Goal: Communication & Community: Answer question/provide support

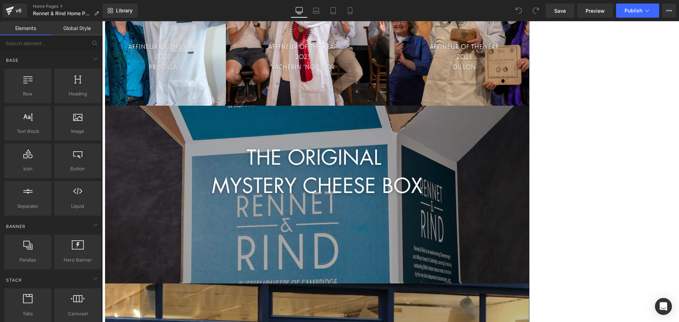
scroll to position [1026, 0]
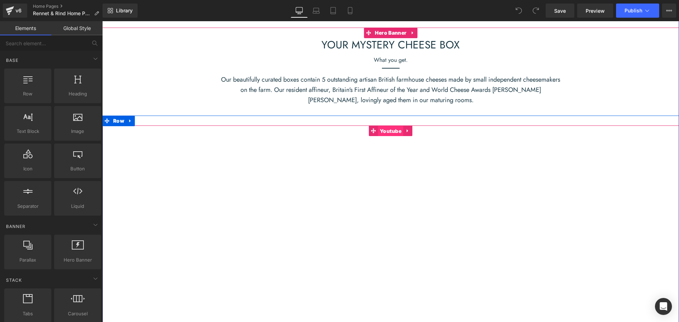
click at [382, 133] on span "Youtube" at bounding box center [390, 131] width 25 height 11
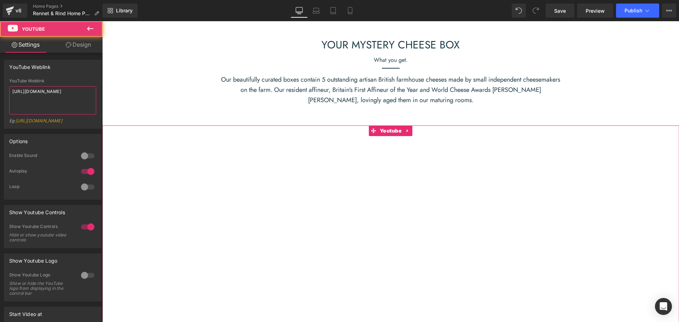
click at [41, 99] on textarea "https://youtu.be/6T0scspia2M" at bounding box center [52, 100] width 87 height 28
paste textarea "xbLev4iSNlA"
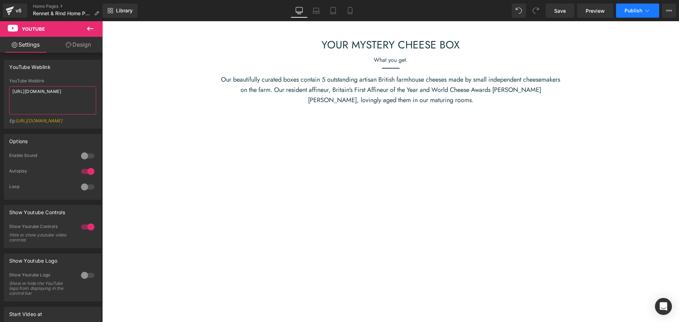
type textarea "https://youtu.be/xbLev4iSNlA"
click at [639, 11] on span "Publish" at bounding box center [634, 11] width 18 height 6
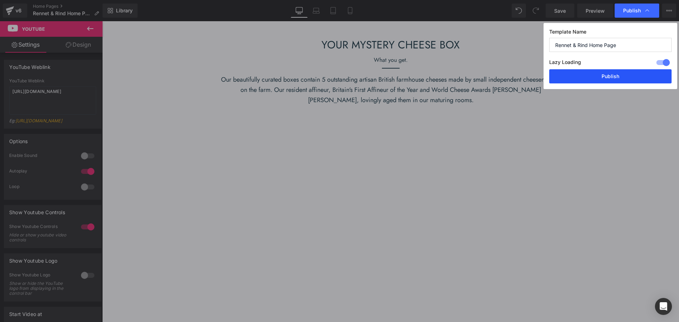
drag, startPoint x: 613, startPoint y: 79, endPoint x: 343, endPoint y: 91, distance: 270.3
click at [613, 79] on button "Publish" at bounding box center [611, 76] width 122 height 14
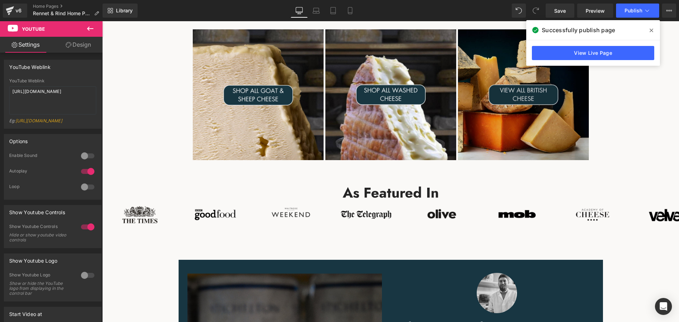
scroll to position [495, 0]
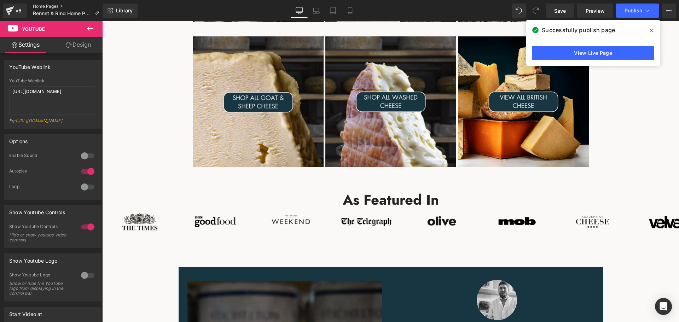
click at [48, 6] on link "Home Pages" at bounding box center [69, 7] width 72 height 6
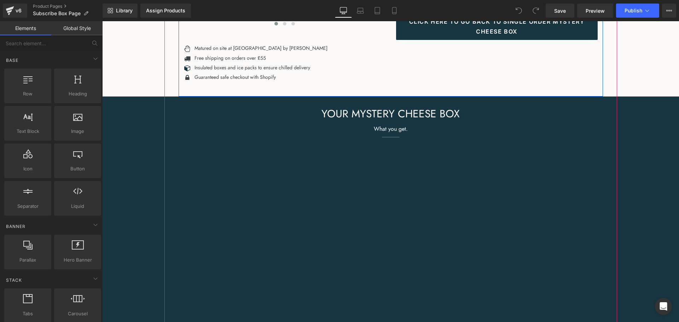
scroll to position [389, 0]
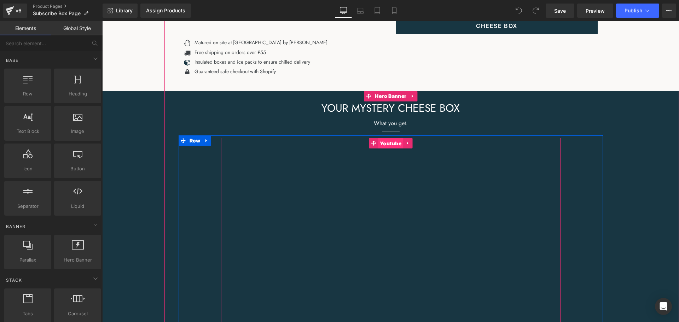
click at [386, 141] on span "Youtube" at bounding box center [390, 143] width 25 height 11
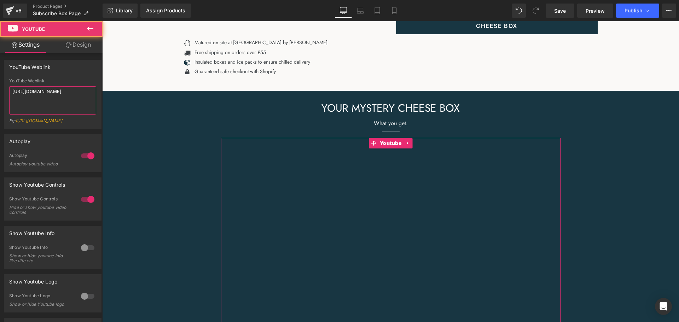
click at [29, 95] on textarea "[URL][DOMAIN_NAME]" at bounding box center [52, 100] width 87 height 28
paste textarea "xbLev4iSNlA"
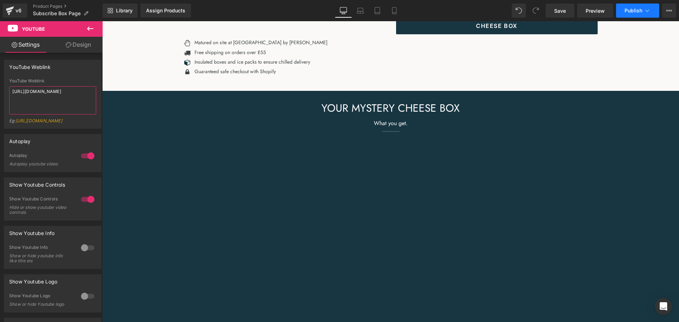
type textarea "[URL][DOMAIN_NAME]"
click at [652, 7] on button "Publish" at bounding box center [637, 11] width 43 height 14
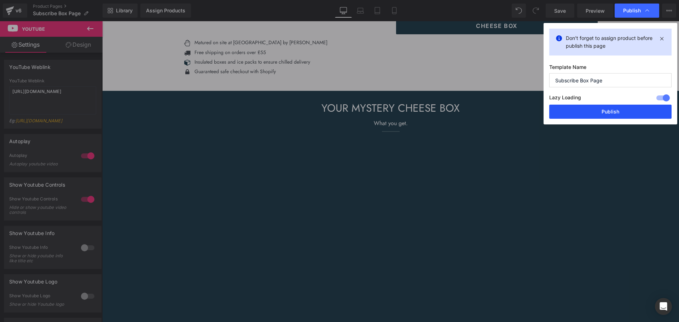
drag, startPoint x: 524, startPoint y: 92, endPoint x: 626, endPoint y: 113, distance: 104.8
click at [626, 113] on button "Publish" at bounding box center [611, 112] width 122 height 14
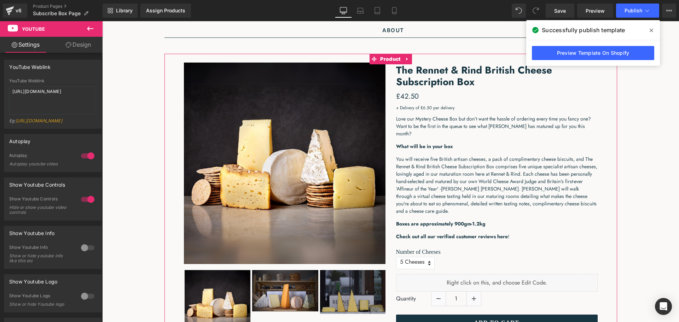
scroll to position [0, 0]
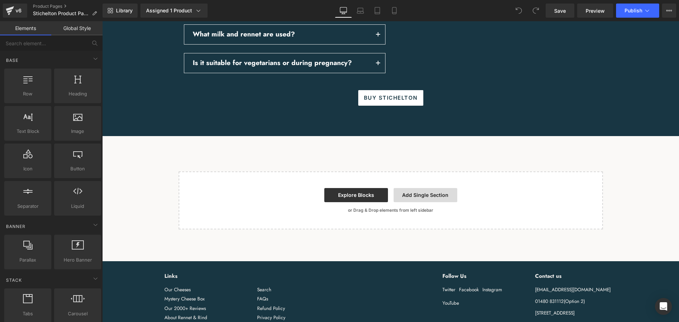
scroll to position [1062, 0]
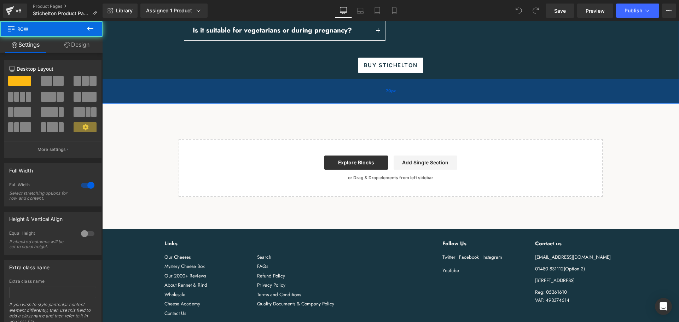
click at [382, 87] on div "70px" at bounding box center [390, 91] width 577 height 25
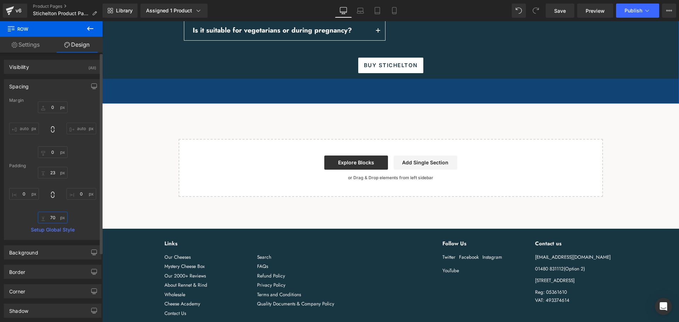
click at [53, 219] on input "70" at bounding box center [53, 218] width 30 height 12
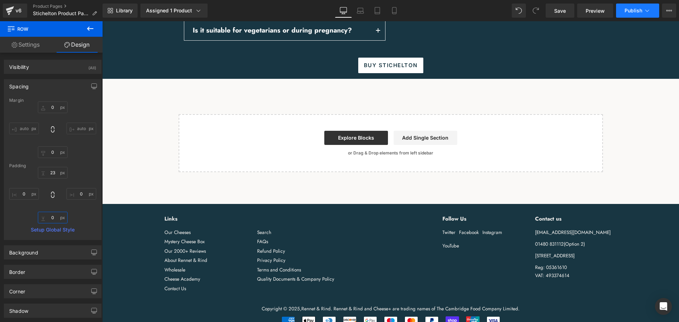
type input "0"
click at [642, 9] on span "Publish" at bounding box center [634, 11] width 18 height 6
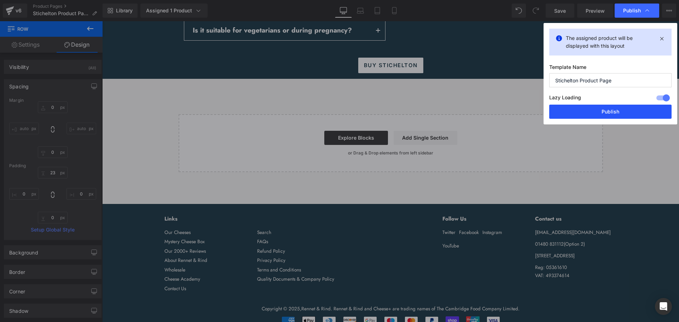
drag, startPoint x: 621, startPoint y: 114, endPoint x: 520, endPoint y: 92, distance: 103.9
click at [621, 114] on button "Publish" at bounding box center [611, 112] width 122 height 14
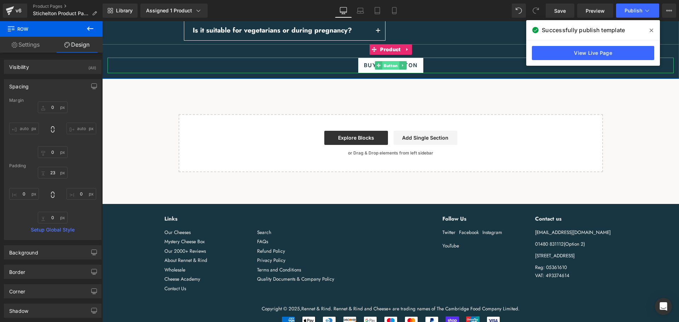
click at [389, 66] on span "Button" at bounding box center [391, 65] width 17 height 8
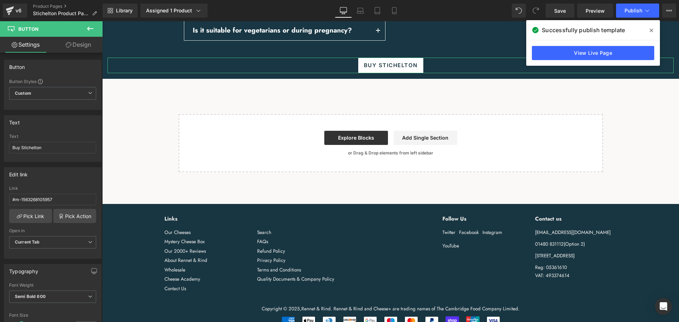
click at [82, 47] on link "Design" at bounding box center [78, 45] width 51 height 16
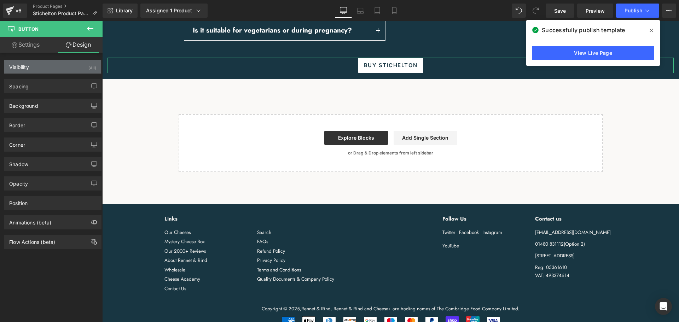
click at [53, 67] on div "Visibility (All)" at bounding box center [52, 66] width 97 height 13
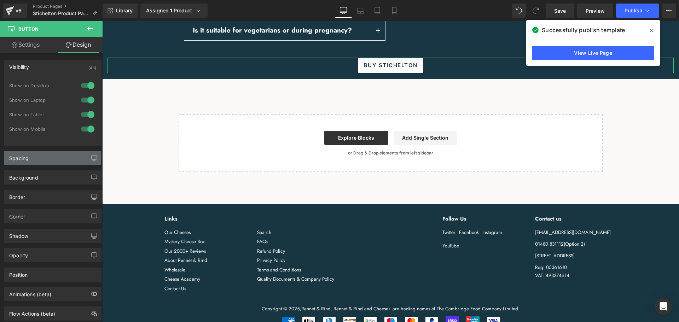
click at [53, 154] on div "Spacing" at bounding box center [52, 157] width 97 height 13
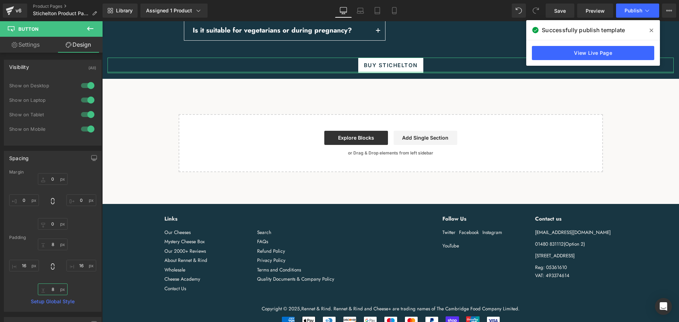
click at [53, 291] on input "8" at bounding box center [53, 290] width 30 height 12
type input "8"
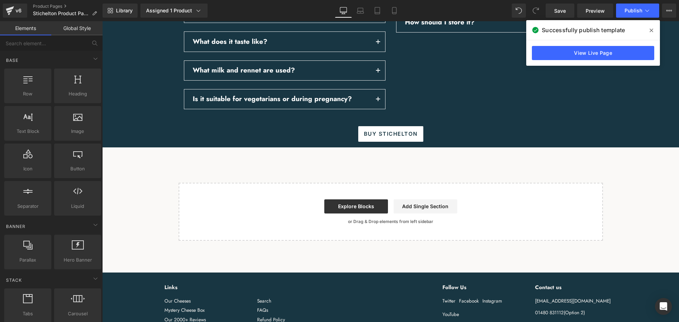
scroll to position [1083, 0]
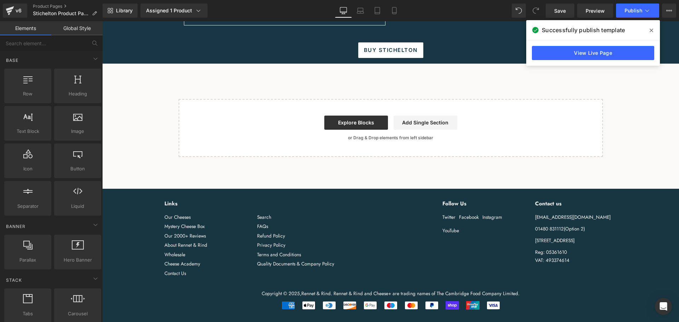
click at [364, 200] on div "Links Our Cheeses Mystery Cheese Box Our 2000+ Reviews About Rennet & Rind Whol…" at bounding box center [386, 240] width 464 height 80
click at [652, 33] on icon at bounding box center [652, 31] width 4 height 6
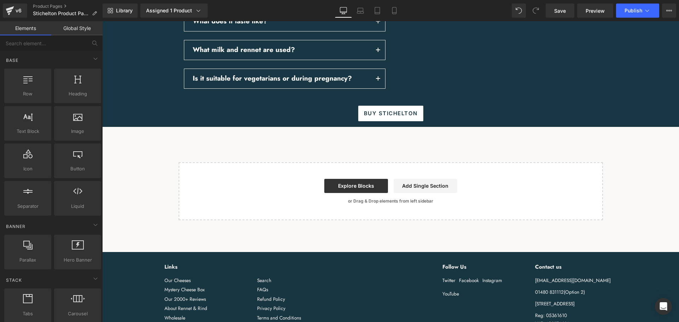
scroll to position [1012, 0]
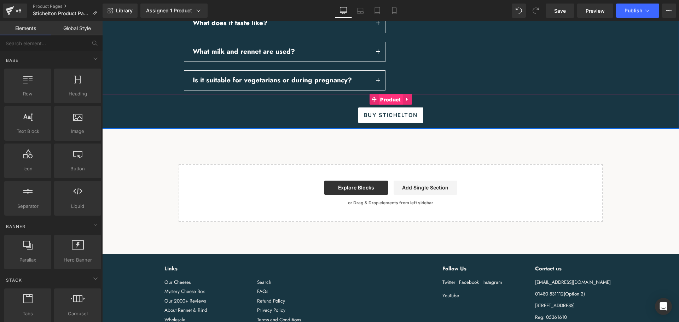
click at [381, 97] on span "Product" at bounding box center [391, 99] width 24 height 11
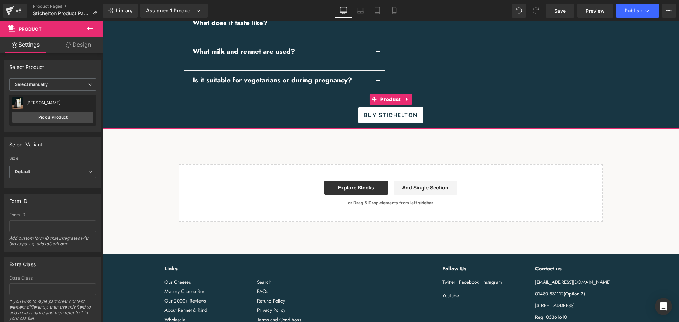
click at [70, 50] on link "Design" at bounding box center [78, 45] width 51 height 16
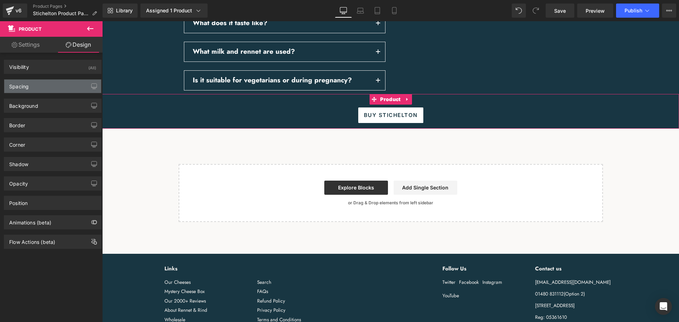
click at [46, 82] on div "Spacing" at bounding box center [52, 86] width 97 height 13
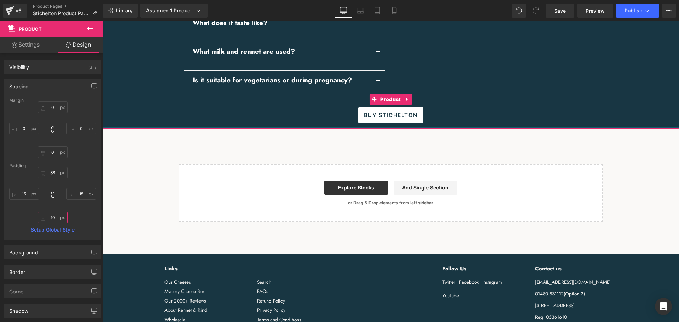
click at [51, 219] on input "10" at bounding box center [53, 218] width 30 height 12
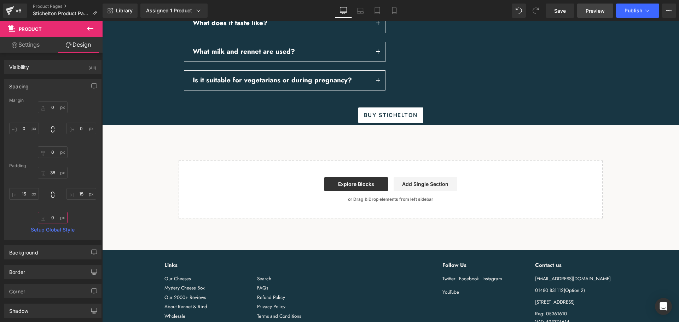
type input "0"
click at [604, 9] on span "Preview" at bounding box center [595, 10] width 19 height 7
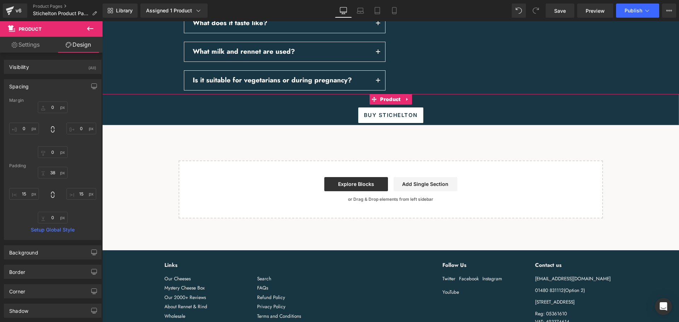
click at [36, 44] on link "Settings" at bounding box center [25, 45] width 51 height 16
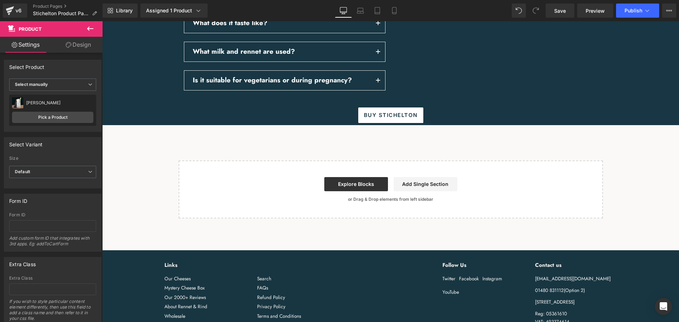
click at [90, 28] on icon at bounding box center [90, 28] width 8 height 8
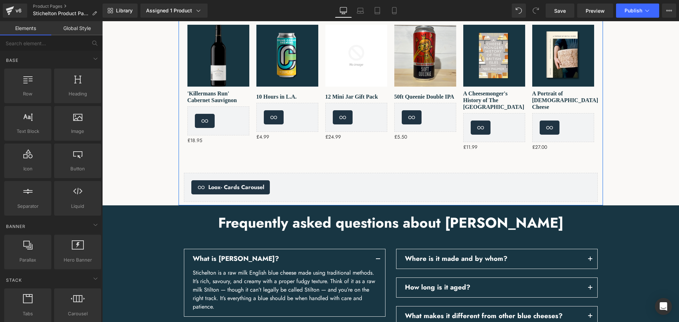
scroll to position [587, 0]
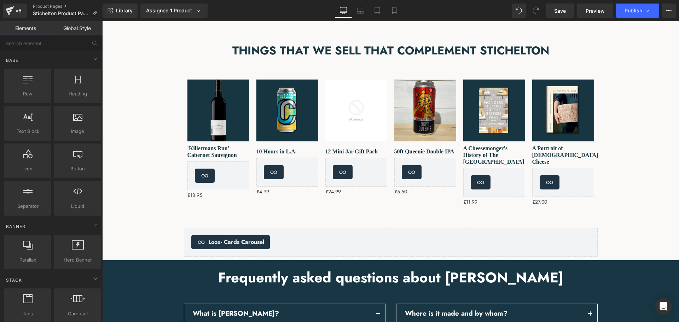
click at [75, 28] on link "Global Style" at bounding box center [76, 28] width 51 height 14
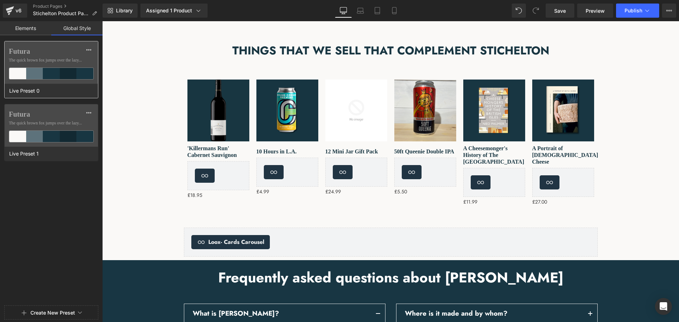
click at [59, 62] on span "The quick brown fox jumps over the lazy..." at bounding box center [51, 60] width 85 height 6
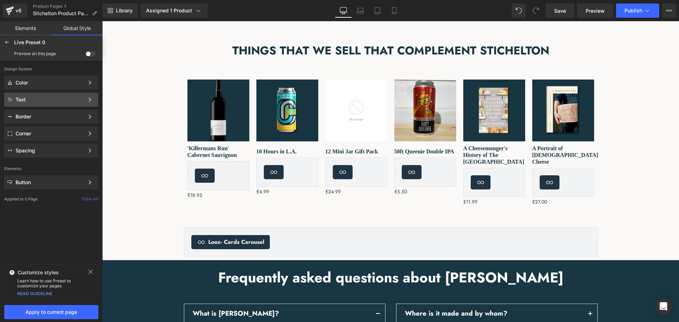
click at [55, 99] on div "Text" at bounding box center [50, 100] width 69 height 6
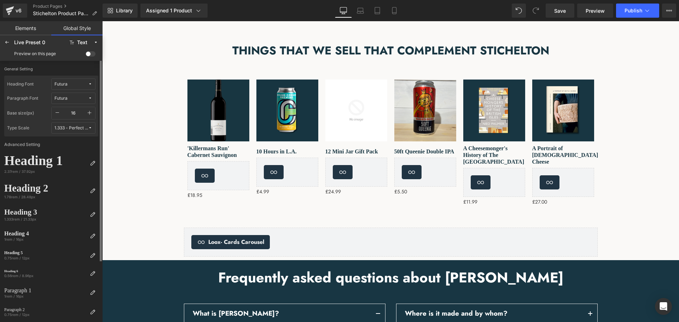
click at [82, 87] on span "Futura" at bounding box center [71, 84] width 34 height 5
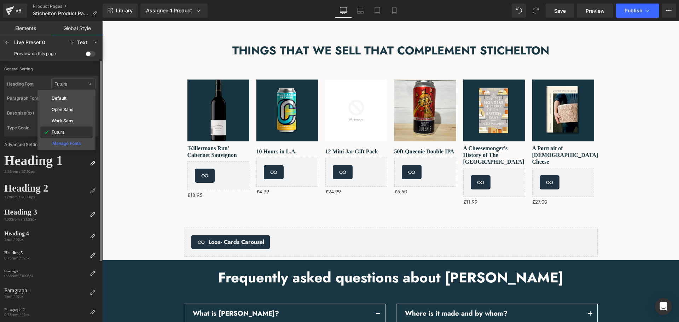
click at [68, 132] on div "Futura" at bounding box center [67, 133] width 50 height 6
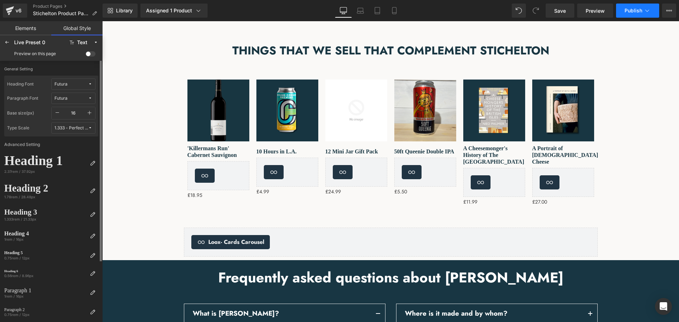
click at [633, 12] on span "Publish" at bounding box center [634, 11] width 18 height 6
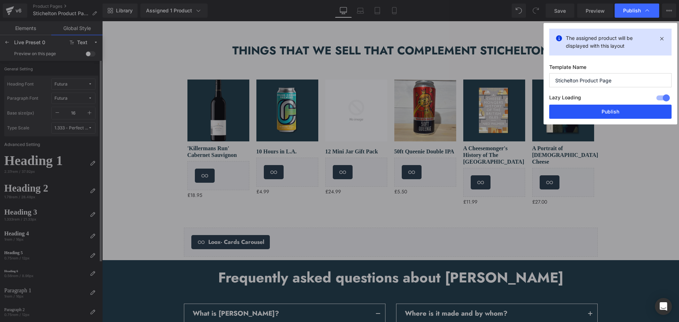
click at [603, 110] on button "Publish" at bounding box center [611, 112] width 122 height 14
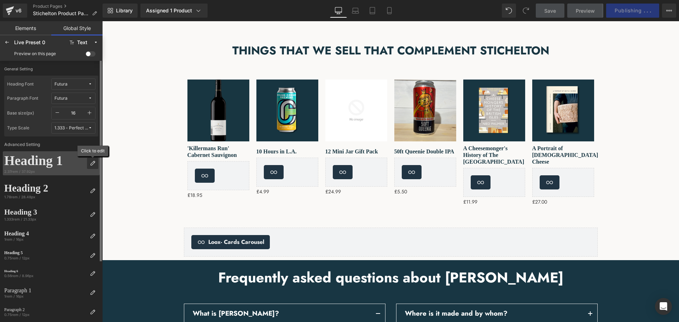
click at [95, 160] on div at bounding box center [92, 163] width 11 height 11
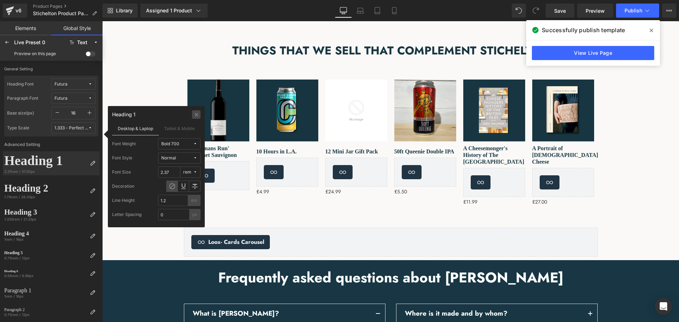
click at [199, 115] on div at bounding box center [196, 114] width 8 height 8
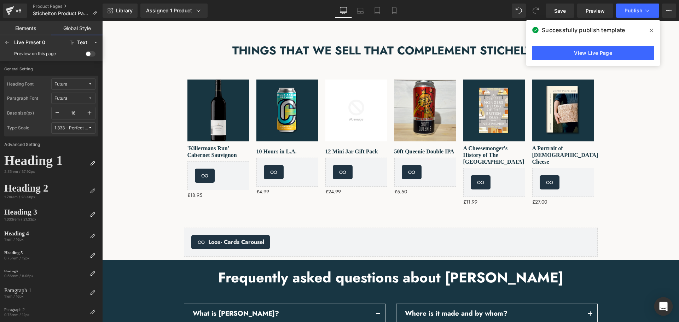
click at [661, 311] on div "Open Intercom Messenger" at bounding box center [664, 307] width 19 height 19
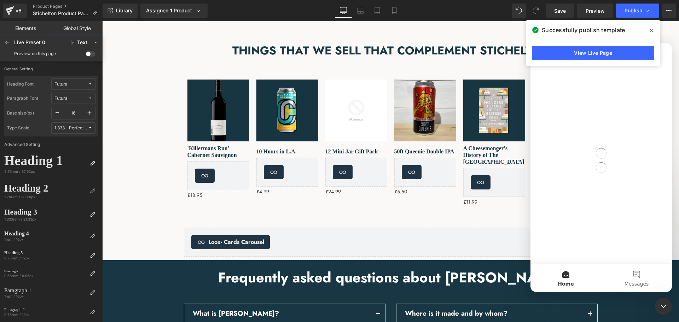
scroll to position [0, 0]
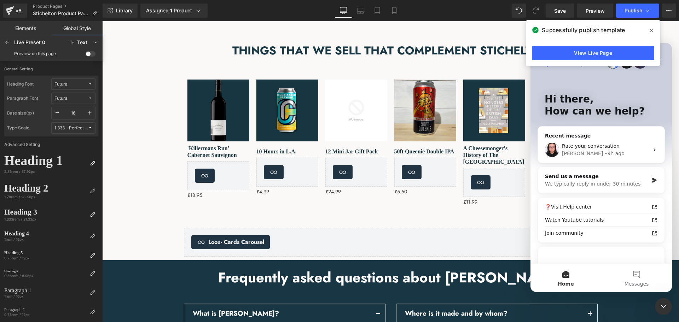
click at [649, 30] on span at bounding box center [651, 30] width 11 height 11
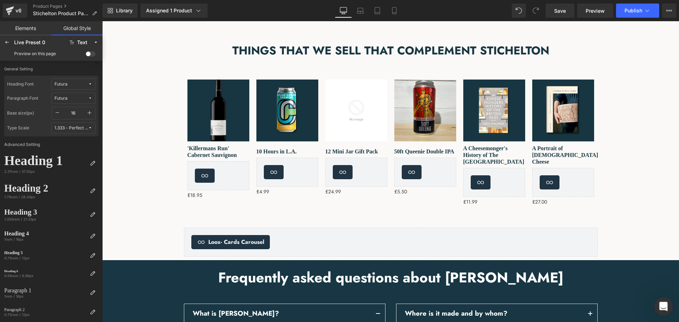
click at [660, 306] on icon "Open Intercom Messenger" at bounding box center [663, 306] width 12 height 12
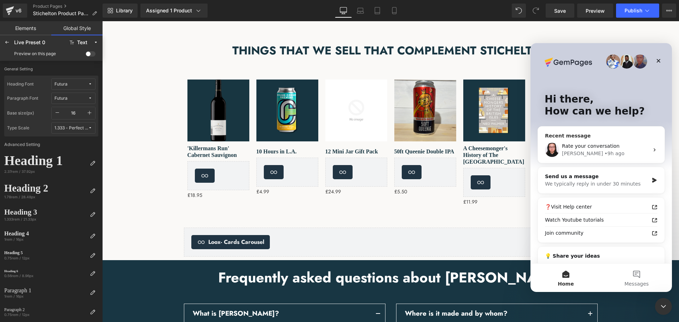
click at [602, 151] on div "Nathan • 9h ago" at bounding box center [605, 153] width 87 height 7
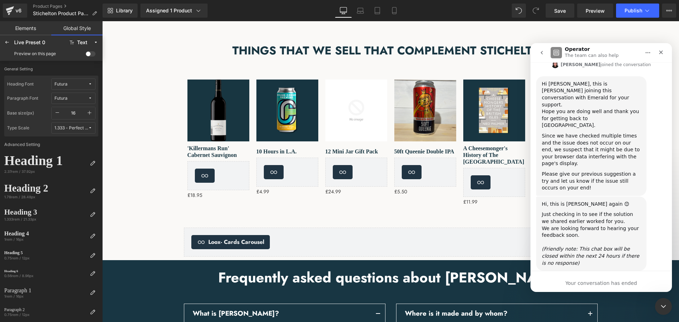
scroll to position [2059, 0]
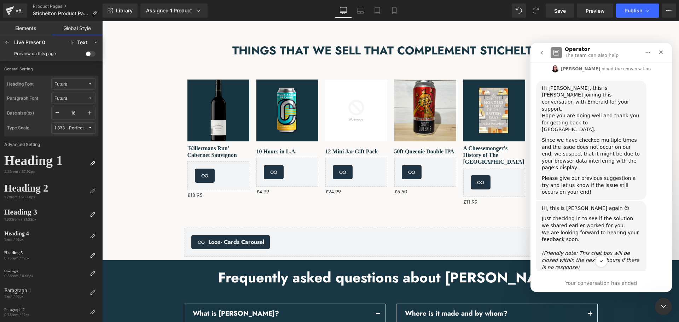
drag, startPoint x: 582, startPoint y: 169, endPoint x: 535, endPoint y: 171, distance: 46.7
copy div "215471067472891"
click at [604, 262] on icon "Scroll to bottom" at bounding box center [601, 261] width 6 height 6
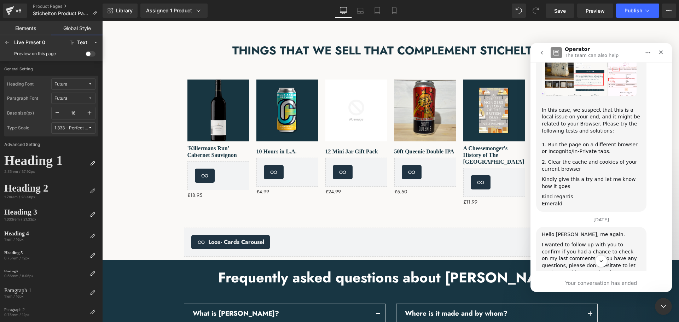
scroll to position [1705, 0]
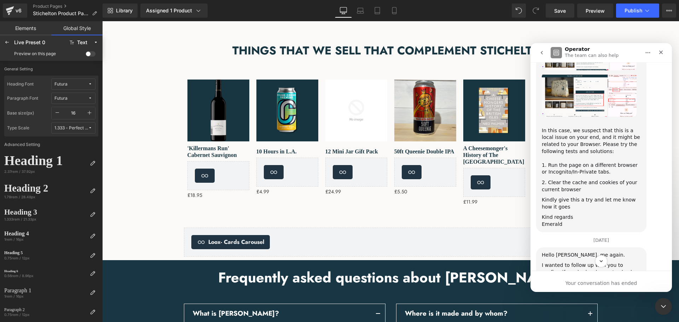
click at [543, 53] on icon "go back" at bounding box center [542, 53] width 6 height 6
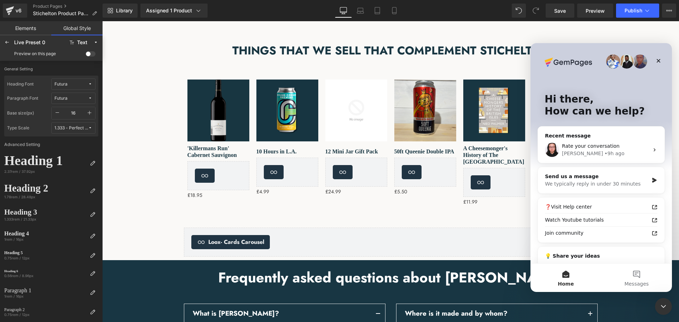
scroll to position [0, 0]
click at [587, 181] on div "We typically reply in under 30 minutes" at bounding box center [597, 183] width 104 height 7
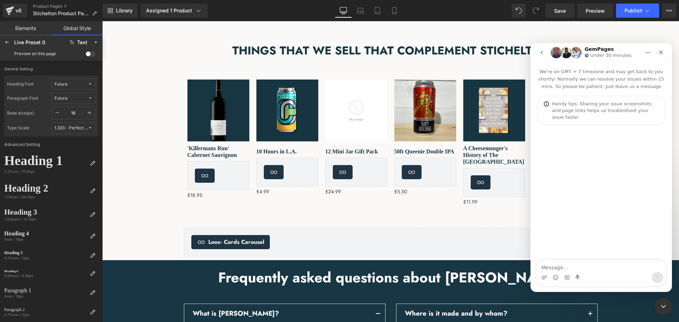
type textarea "215471067472891"
type textarea "S"
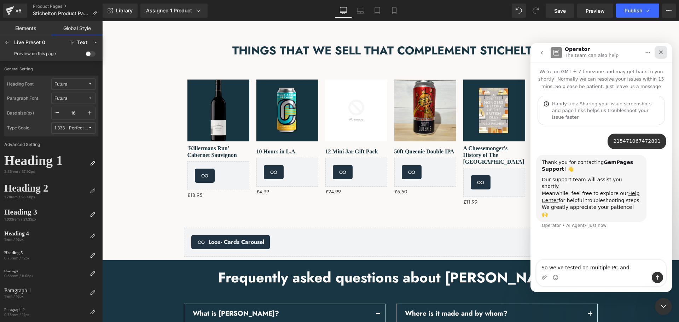
type textarea "So we've tested on multiple PC and"
click at [660, 56] on div "Close" at bounding box center [661, 52] width 13 height 13
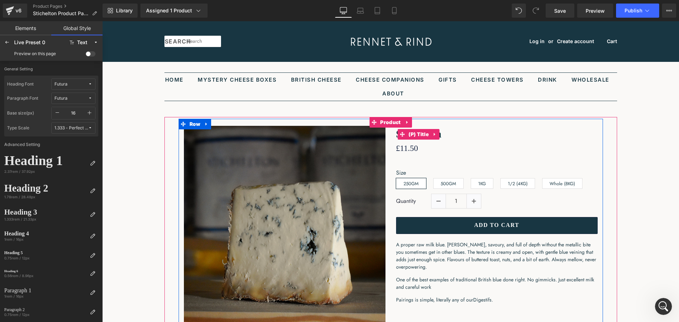
click at [421, 134] on span "(P) Title" at bounding box center [419, 134] width 24 height 11
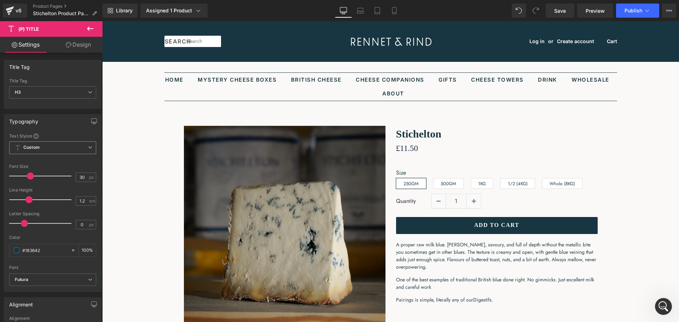
click at [75, 144] on span "Custom Setup Global Style" at bounding box center [52, 148] width 87 height 13
click at [62, 174] on div "Setup Global Style" at bounding box center [51, 176] width 84 height 17
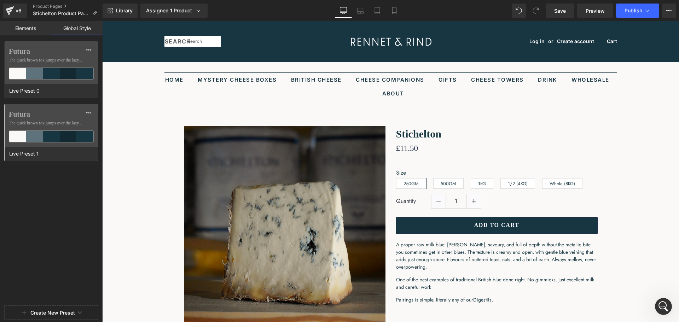
click at [49, 127] on div "Futura The quick brown fox jumps over the lazy..." at bounding box center [51, 125] width 93 height 42
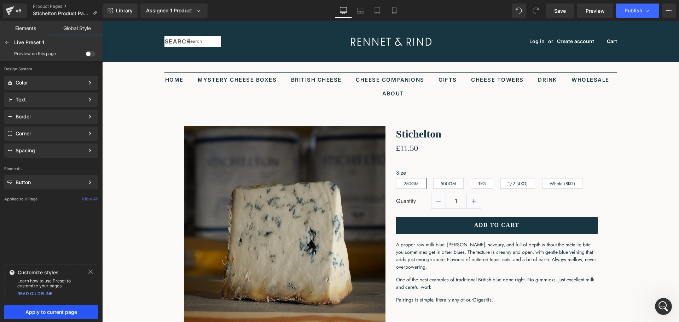
click at [62, 314] on span "Apply to current page" at bounding box center [51, 313] width 86 height 6
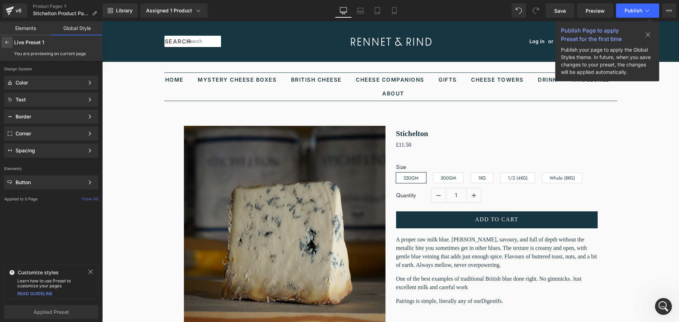
click at [8, 42] on icon at bounding box center [7, 43] width 6 height 6
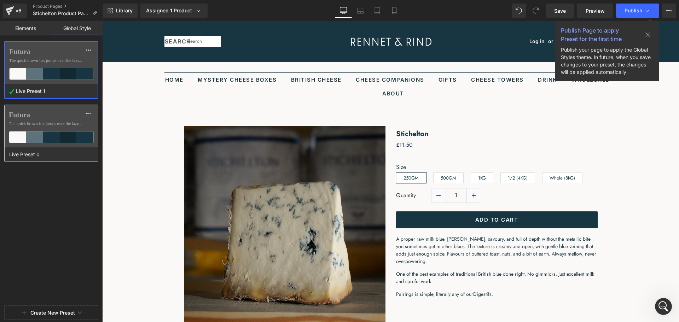
click at [54, 121] on span "The quick brown fox jumps over the lazy..." at bounding box center [51, 124] width 85 height 6
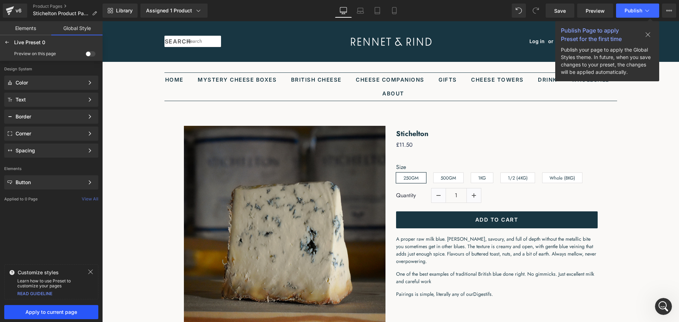
click at [65, 312] on span "Apply to current page" at bounding box center [51, 313] width 86 height 6
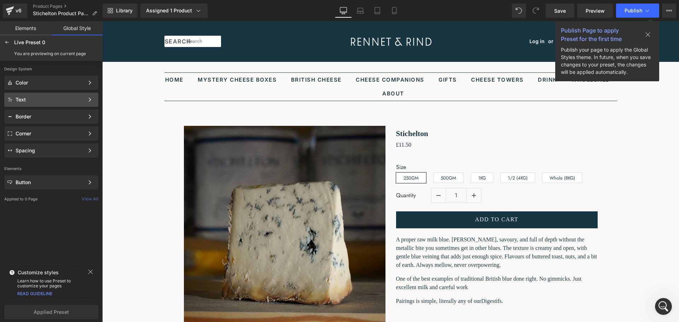
click at [59, 98] on div "Text" at bounding box center [50, 100] width 69 height 6
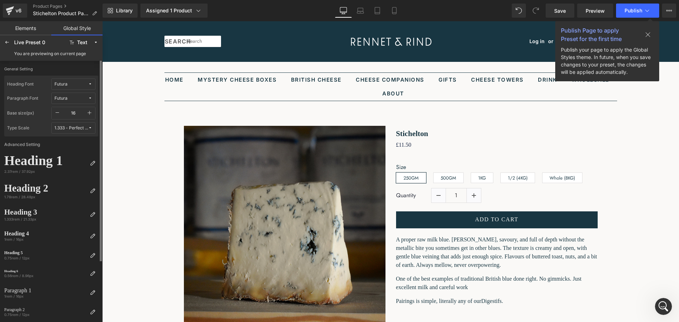
click at [90, 112] on icon "button" at bounding box center [90, 113] width 6 height 6
type input "17"
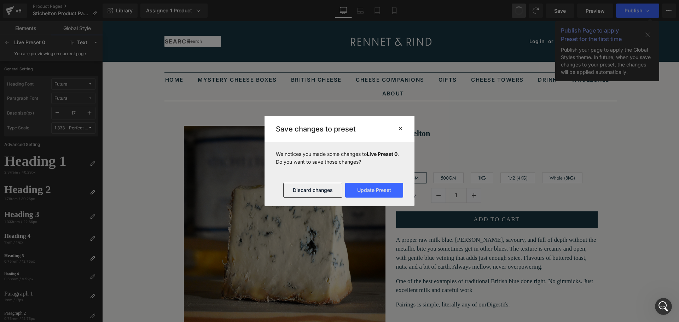
click at [518, 16] on div at bounding box center [339, 161] width 679 height 322
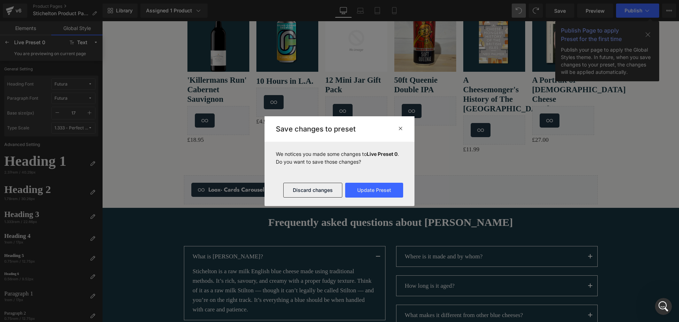
scroll to position [1053, 0]
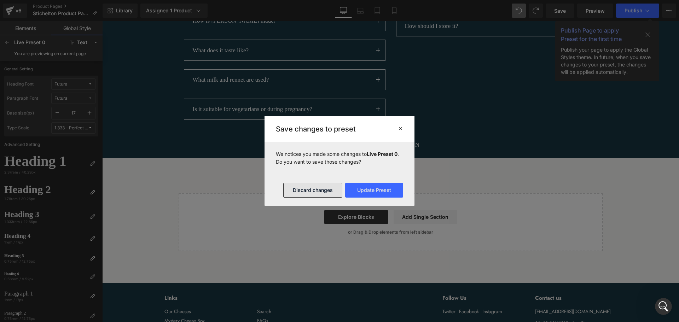
click at [320, 190] on button "Discard changes" at bounding box center [312, 190] width 59 height 15
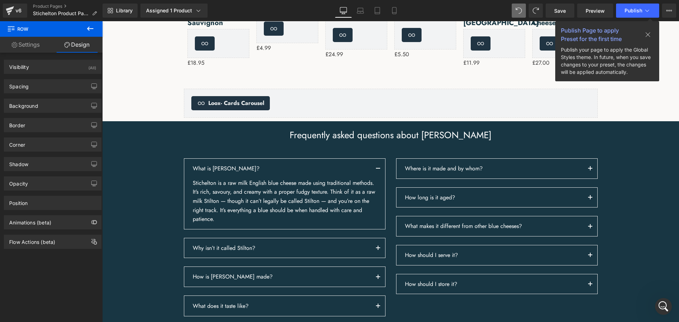
scroll to position [760, 0]
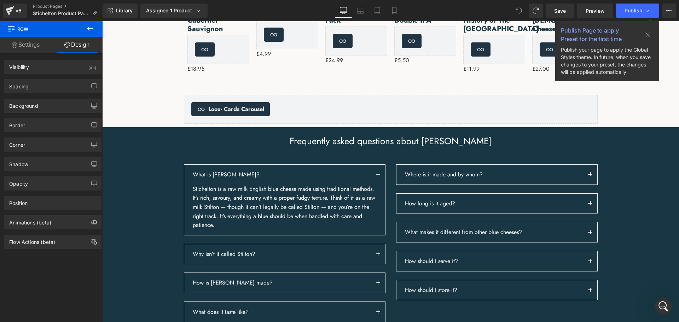
click at [519, 5] on span at bounding box center [519, 11] width 14 height 14
click at [89, 27] on icon at bounding box center [90, 29] width 6 height 4
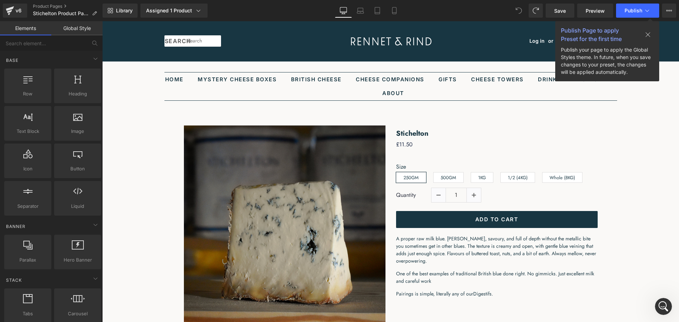
scroll to position [0, 0]
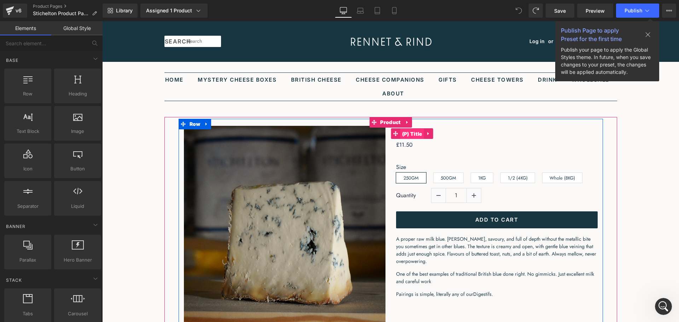
click at [413, 134] on span "(P) Title" at bounding box center [413, 134] width 24 height 11
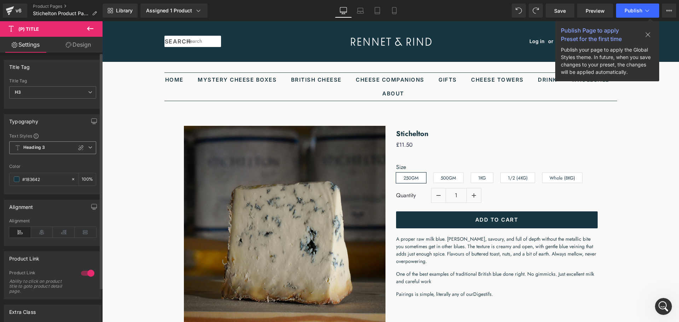
click at [56, 148] on span "Heading 3" at bounding box center [52, 148] width 87 height 13
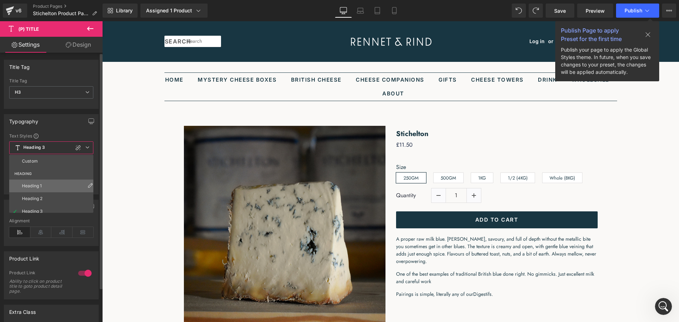
click at [52, 184] on li "Heading 1" at bounding box center [52, 186] width 87 height 13
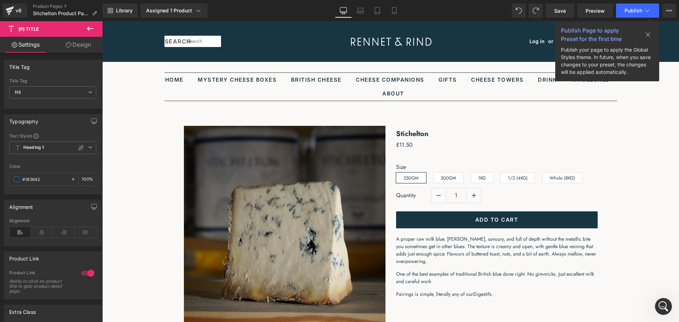
click at [86, 27] on icon at bounding box center [90, 28] width 8 height 8
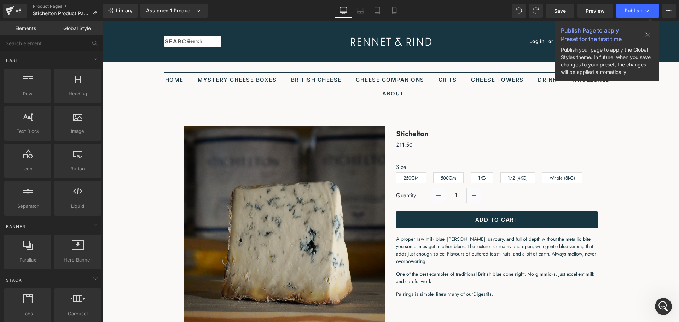
click at [86, 27] on link "Global Style" at bounding box center [76, 28] width 51 height 14
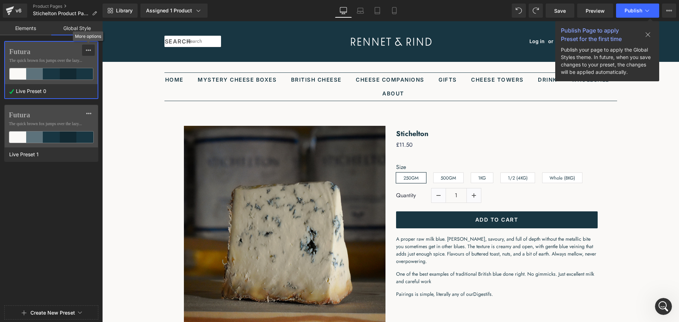
click at [90, 49] on icon at bounding box center [89, 50] width 6 height 6
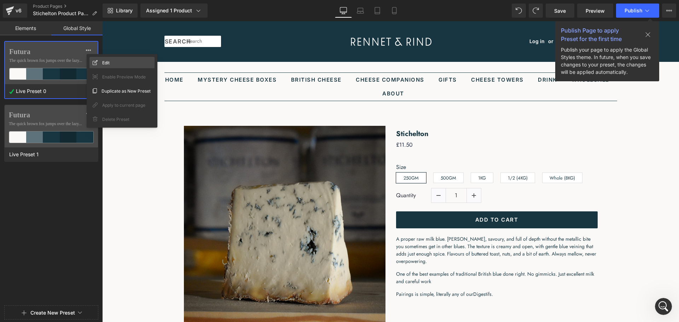
click at [101, 58] on div "Edit" at bounding box center [122, 62] width 65 height 11
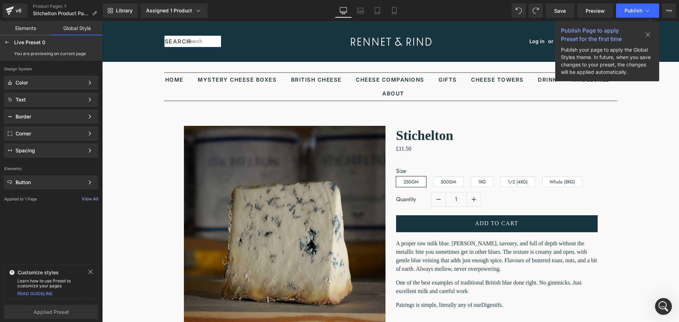
click at [0, 42] on div "Live Preset 0 Edited You are previewing on current page" at bounding box center [51, 47] width 103 height 25
click at [5, 42] on icon at bounding box center [7, 43] width 6 height 6
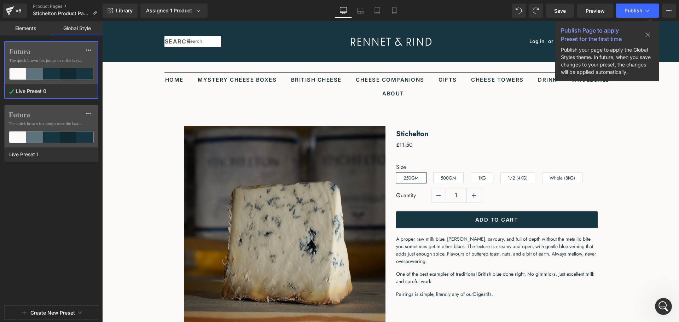
click at [69, 315] on button "Create New Preset" at bounding box center [52, 313] width 45 height 15
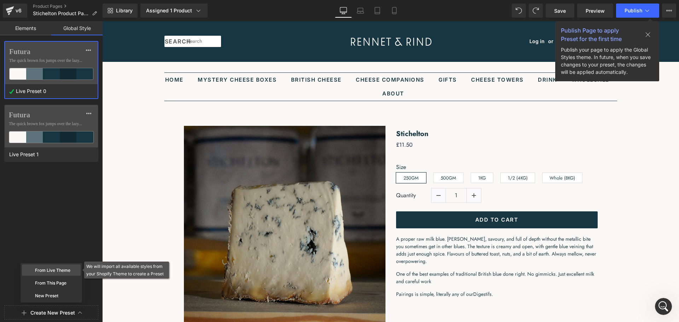
click at [62, 269] on div "From Live Theme" at bounding box center [51, 270] width 59 height 11
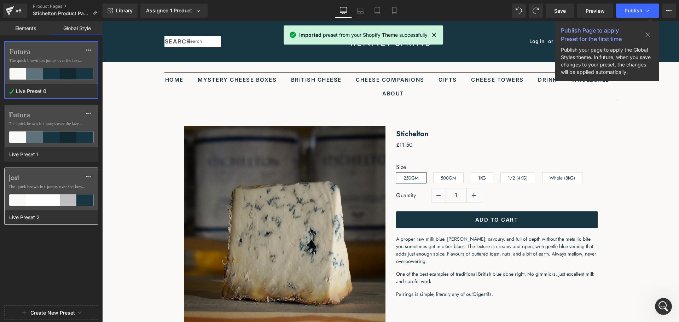
click at [61, 187] on span "The quick brown fox jumps over the lazy..." at bounding box center [51, 187] width 85 height 6
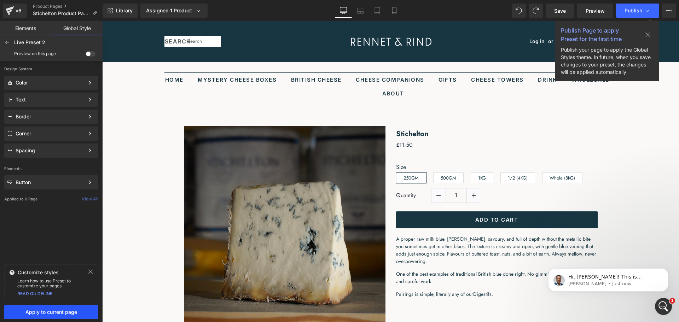
scroll to position [29, 0]
click at [65, 313] on span "Apply to current page" at bounding box center [51, 313] width 86 height 6
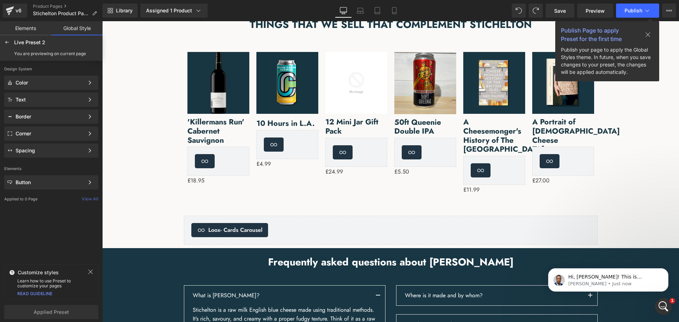
scroll to position [531, 0]
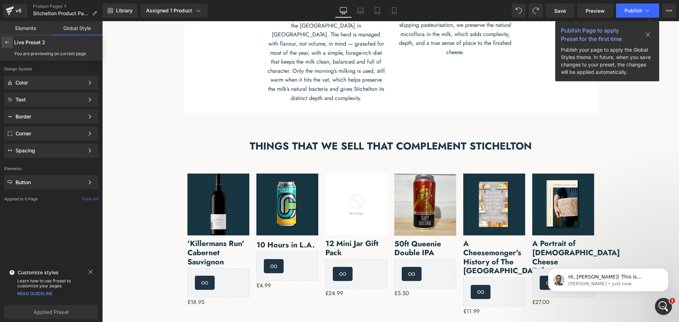
click at [8, 42] on icon at bounding box center [7, 43] width 6 height 6
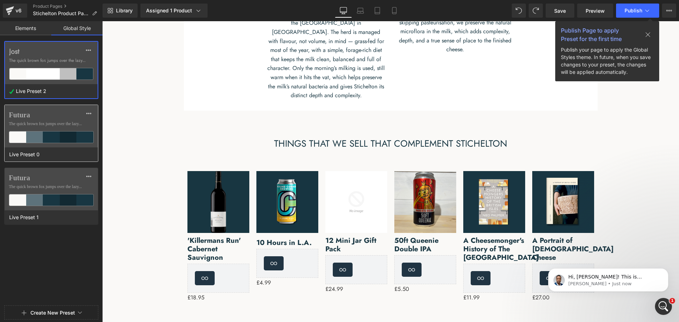
click at [49, 125] on span "The quick brown fox jumps over the lazy..." at bounding box center [51, 124] width 85 height 6
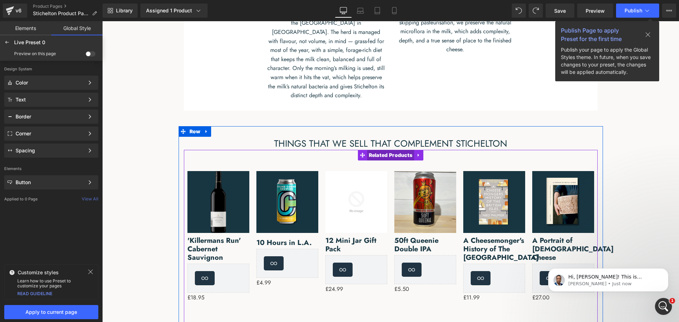
click at [390, 152] on span "Related Products" at bounding box center [390, 155] width 47 height 11
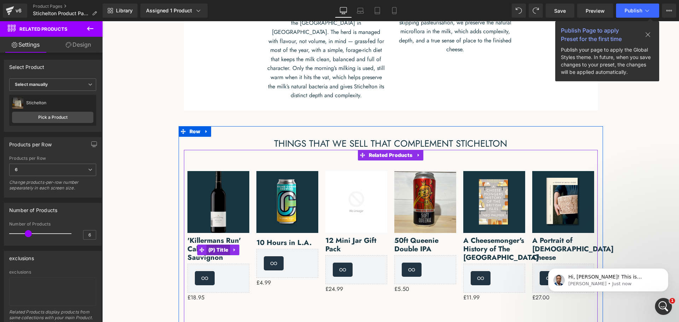
click at [214, 245] on span "(P) Title" at bounding box center [219, 250] width 24 height 11
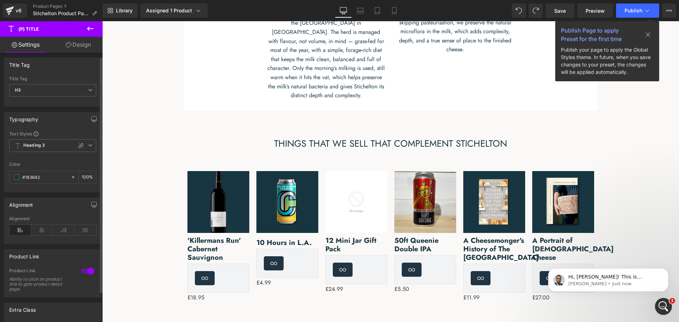
scroll to position [0, 0]
click at [70, 47] on icon at bounding box center [69, 45] width 6 height 6
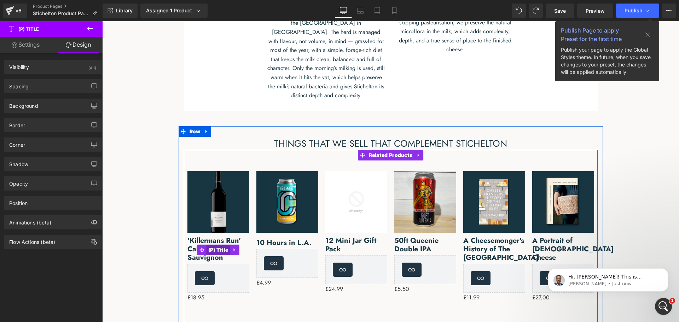
click at [218, 245] on span "(P) Title" at bounding box center [219, 250] width 24 height 11
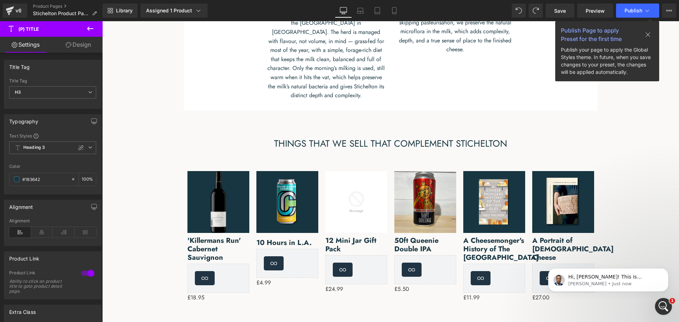
click at [74, 45] on link "Design" at bounding box center [78, 45] width 51 height 16
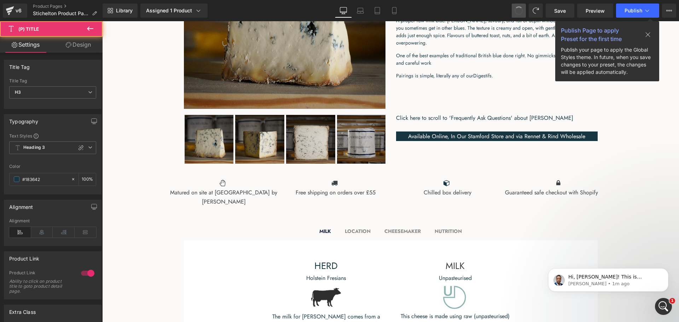
scroll to position [5, 0]
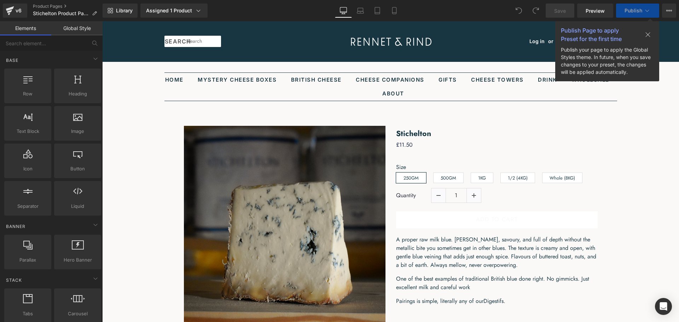
click at [646, 34] on icon at bounding box center [648, 35] width 6 height 6
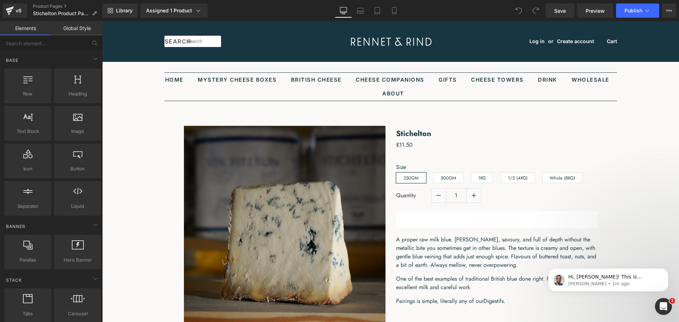
click at [74, 30] on link "Global Style" at bounding box center [76, 28] width 51 height 14
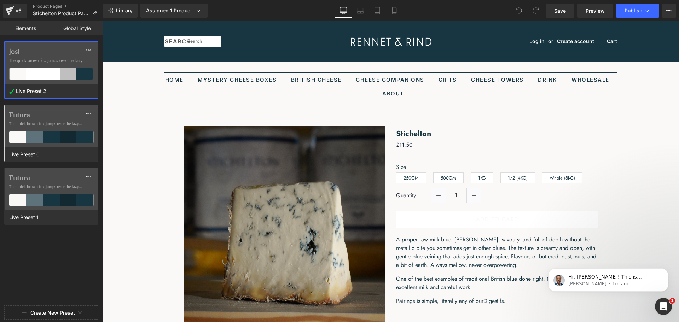
click at [76, 114] on label "Futura" at bounding box center [51, 115] width 85 height 8
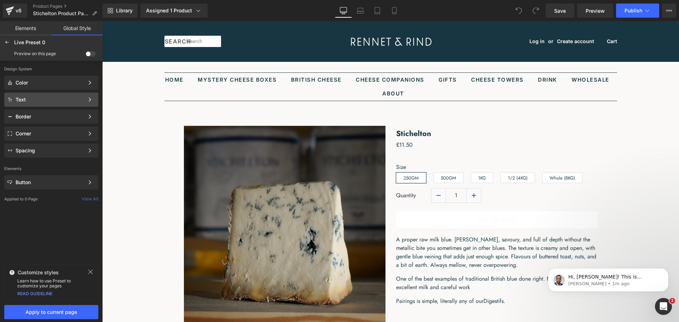
click at [54, 99] on div "Text" at bounding box center [50, 100] width 69 height 6
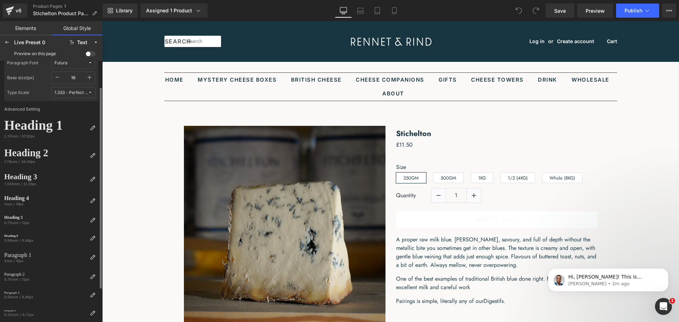
scroll to position [71, 0]
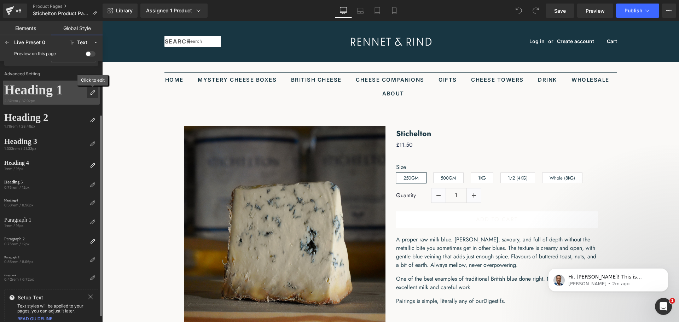
click at [93, 91] on icon at bounding box center [93, 93] width 6 height 6
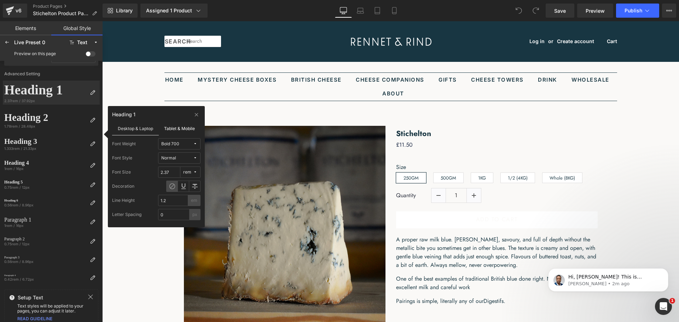
click at [171, 128] on label "Tablet & Mobile" at bounding box center [180, 128] width 42 height 13
click at [142, 130] on label "Desktop & Laptop" at bounding box center [135, 128] width 47 height 13
click at [196, 117] on icon at bounding box center [196, 115] width 5 height 6
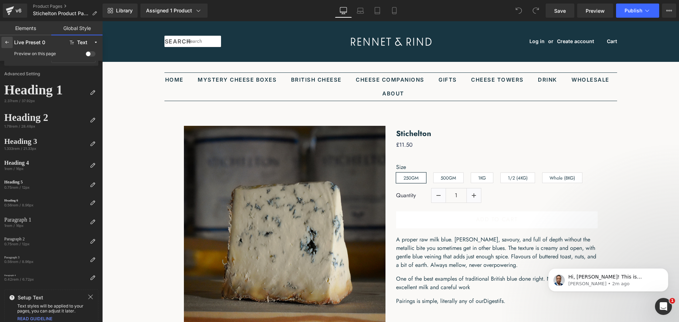
click at [6, 43] on icon at bounding box center [7, 43] width 6 height 6
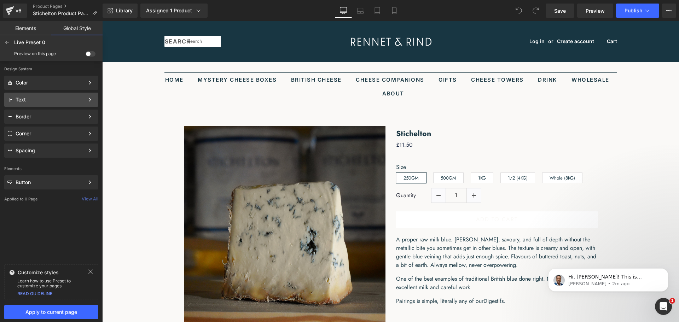
click at [48, 95] on div "Text Color Style Define a color palette and apply it to your pages 1 of 3 Next" at bounding box center [51, 100] width 94 height 14
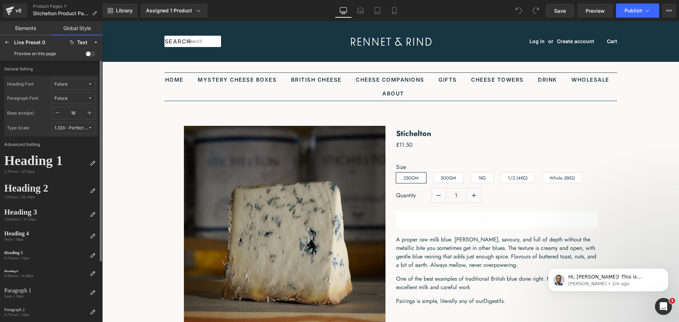
click at [78, 82] on span "Futura" at bounding box center [71, 84] width 34 height 5
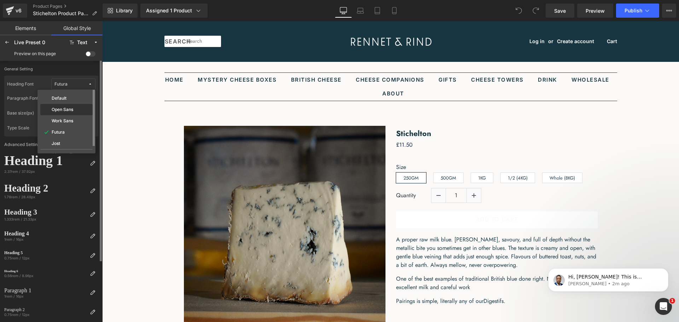
click at [75, 109] on div "Open Sans" at bounding box center [67, 110] width 50 height 6
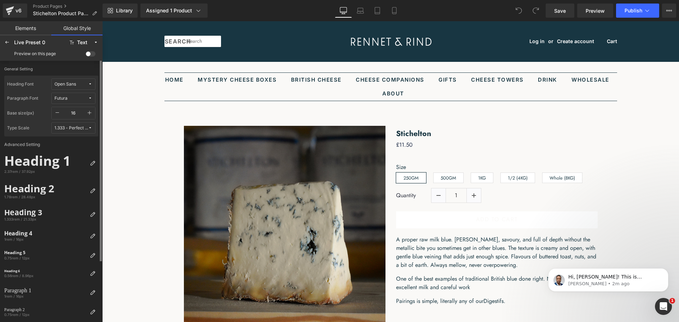
click at [76, 97] on span "Futura" at bounding box center [71, 98] width 34 height 5
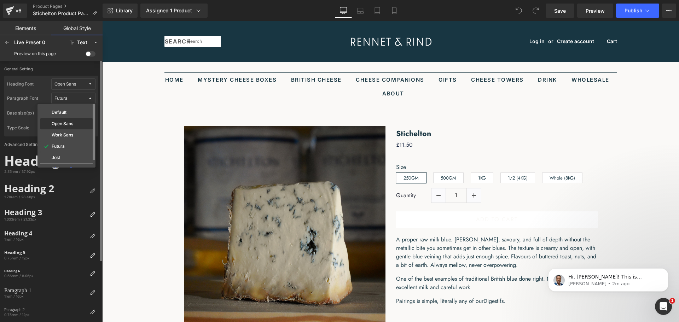
click at [73, 119] on div "Open Sans" at bounding box center [66, 123] width 52 height 11
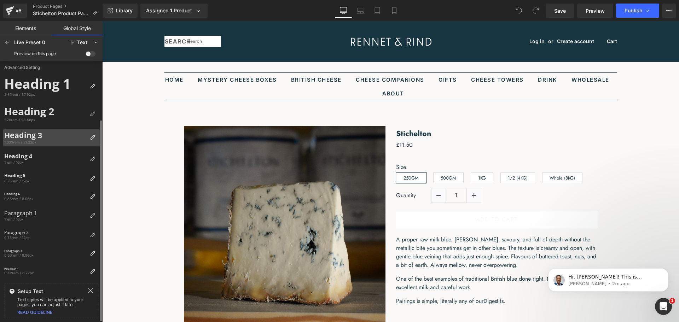
scroll to position [6, 0]
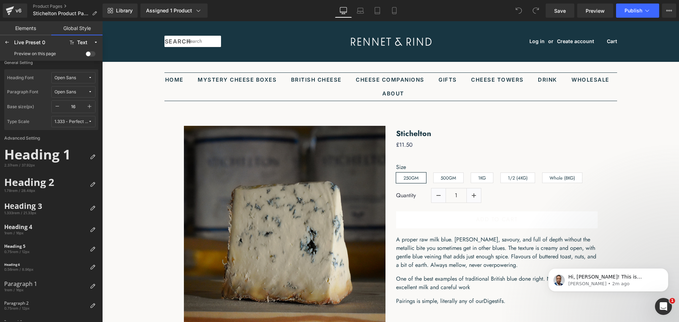
click at [88, 55] on span at bounding box center [91, 53] width 10 height 5
click at [86, 55] on input "checkbox" at bounding box center [86, 55] width 0 height 0
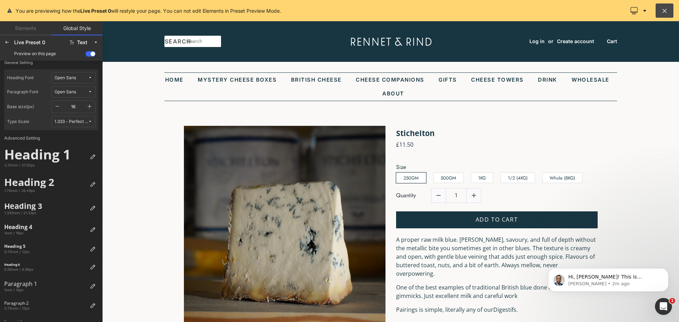
click at [82, 80] on span "Open Sans" at bounding box center [71, 77] width 34 height 5
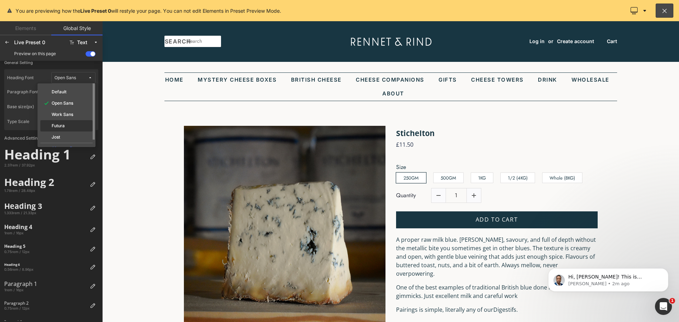
click at [69, 122] on div "Futura" at bounding box center [66, 125] width 52 height 11
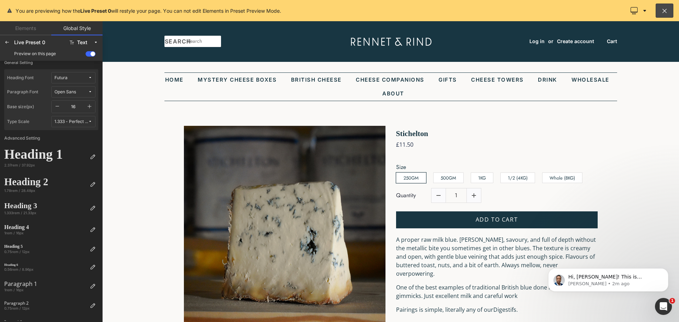
click at [77, 77] on span "Futura" at bounding box center [71, 77] width 34 height 5
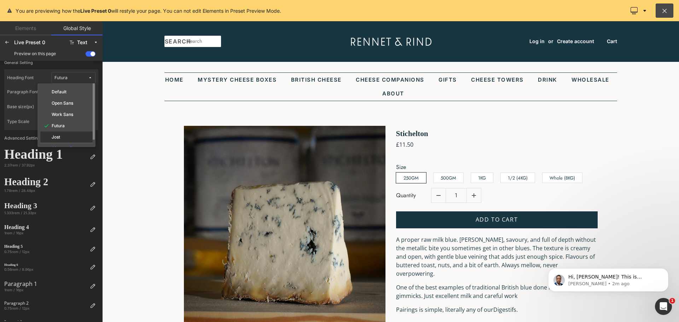
click at [69, 133] on div "Jost" at bounding box center [66, 137] width 52 height 11
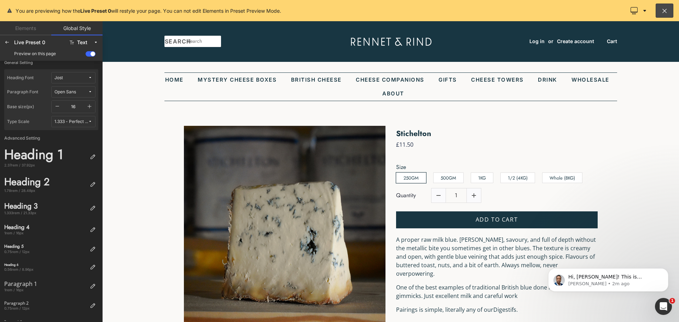
click at [76, 79] on span "Jost" at bounding box center [71, 77] width 34 height 5
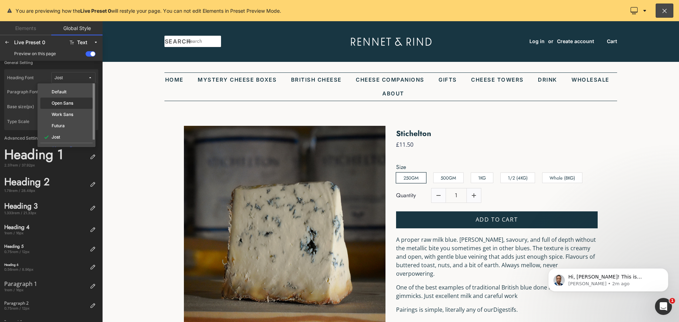
click at [74, 104] on div "Open Sans" at bounding box center [67, 104] width 50 height 6
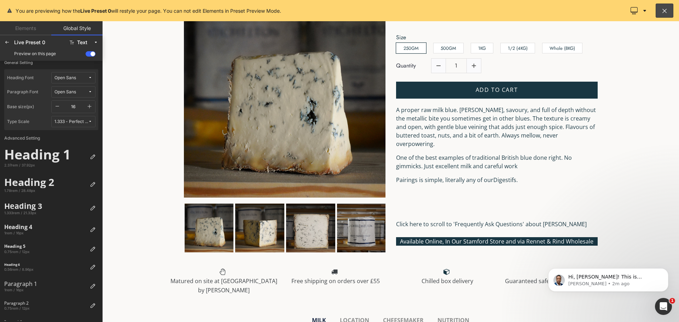
scroll to position [142, 0]
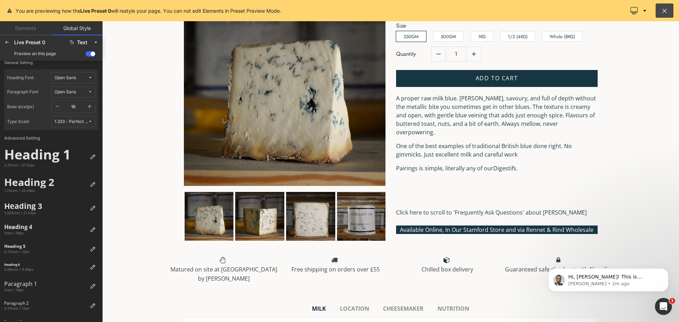
click at [469, 189] on div at bounding box center [390, 171] width 577 height 301
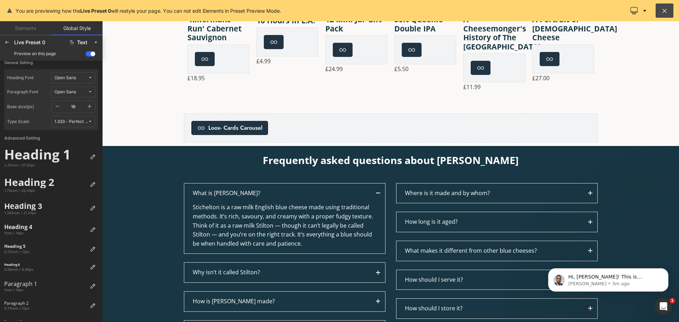
scroll to position [814, 0]
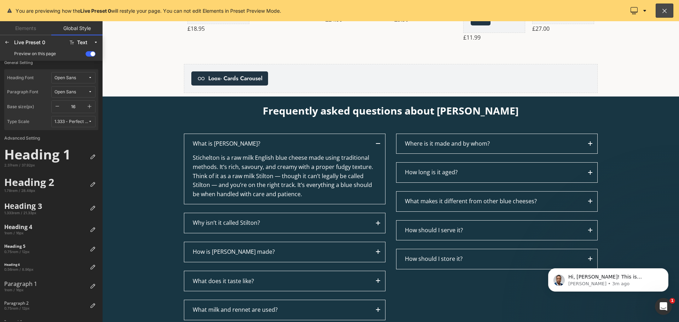
click at [227, 135] on div at bounding box center [390, 171] width 577 height 301
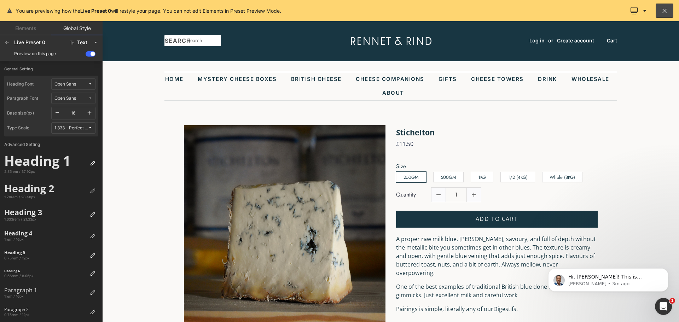
scroll to position [0, 0]
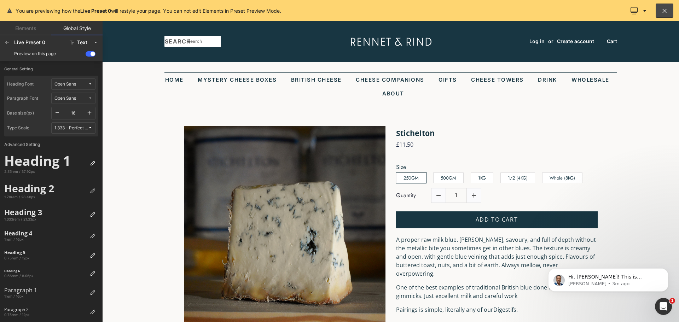
click at [410, 136] on div at bounding box center [390, 171] width 577 height 301
click at [666, 13] on icon at bounding box center [665, 10] width 7 height 7
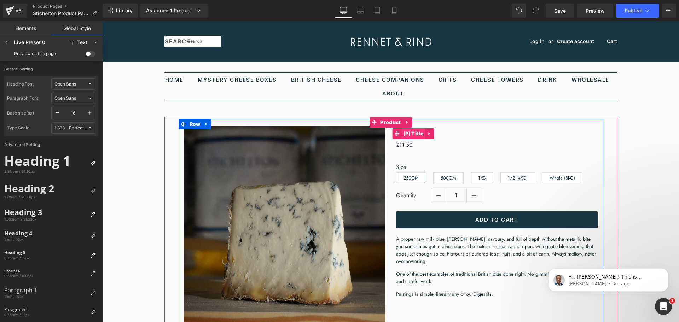
click at [418, 133] on span "(P) Title" at bounding box center [414, 133] width 24 height 11
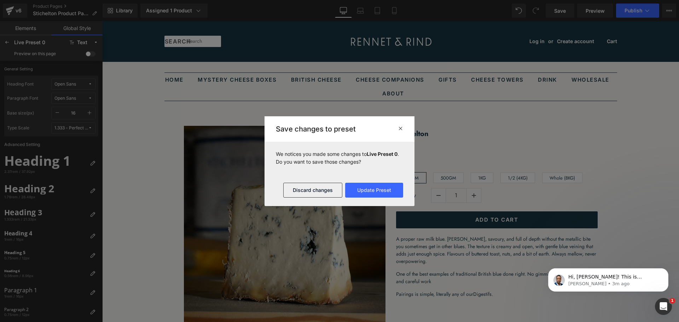
click at [401, 131] on icon at bounding box center [400, 129] width 5 height 6
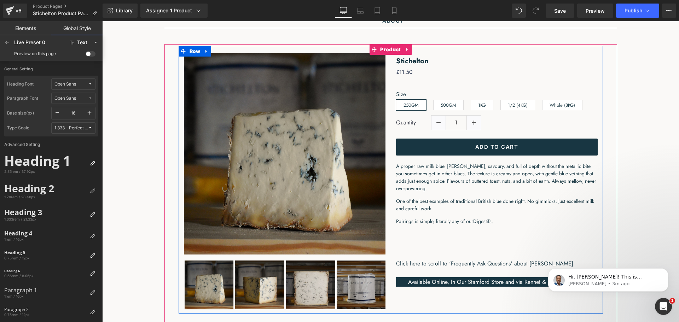
scroll to position [106, 0]
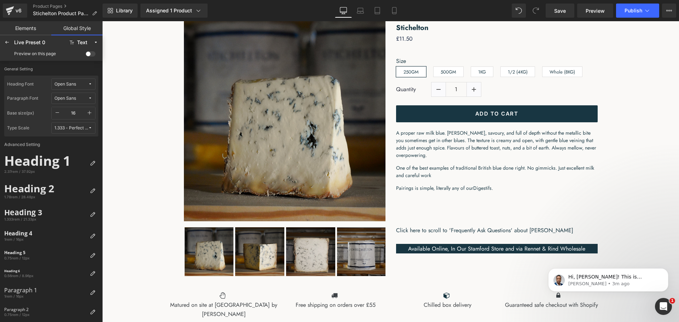
click at [89, 54] on span at bounding box center [91, 53] width 10 height 5
click at [86, 55] on input "checkbox" at bounding box center [86, 55] width 0 height 0
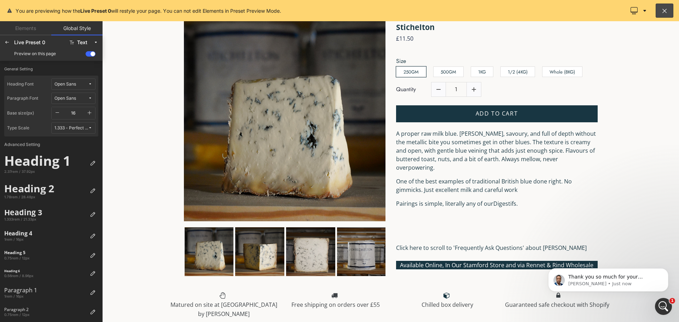
click at [498, 114] on div at bounding box center [390, 171] width 577 height 301
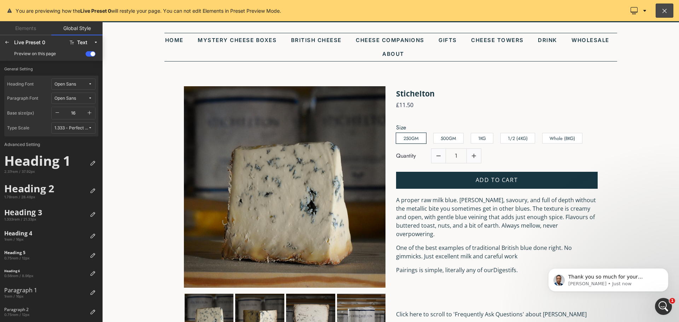
scroll to position [35, 0]
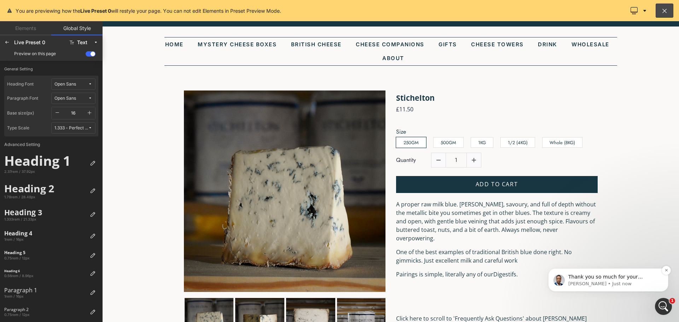
click at [603, 271] on div "Thank you so much for your patience. From the case ID you mentioned, I noticed …" at bounding box center [609, 280] width 120 height 23
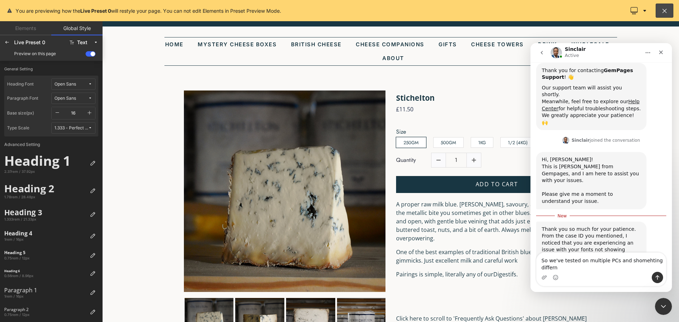
scroll to position [98, 0]
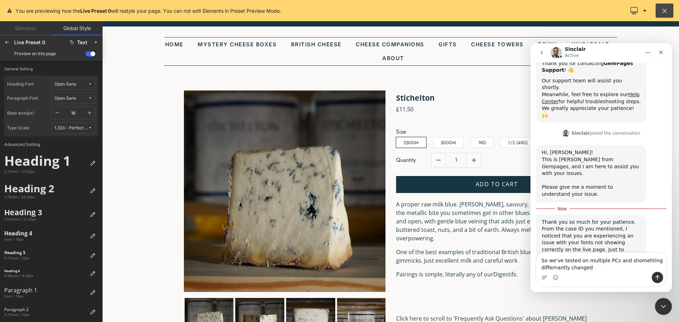
type textarea "So we've tested on multiple PCs and shomehting differnantly changed."
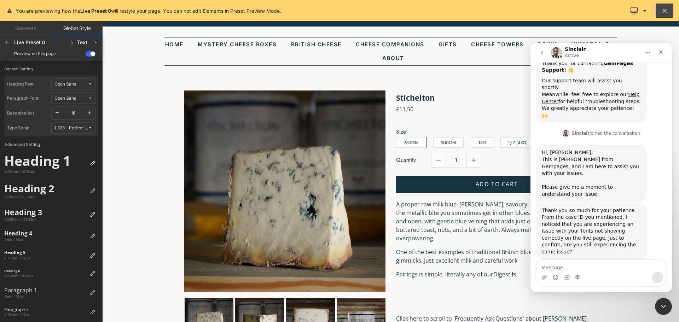
scroll to position [107, 0]
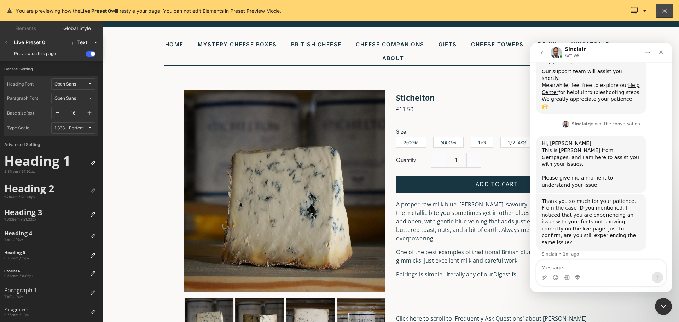
click at [7, 42] on div at bounding box center [339, 150] width 679 height 301
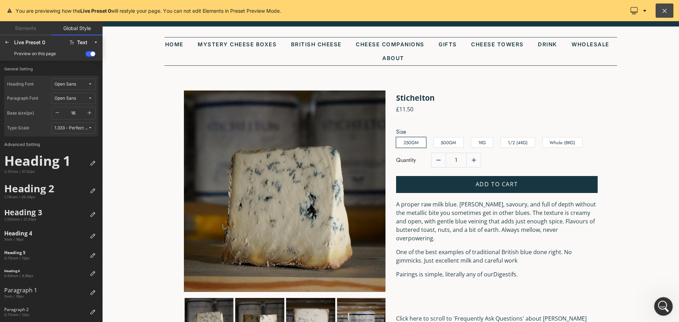
click at [659, 302] on icon "Open Intercom Messenger" at bounding box center [663, 306] width 12 height 12
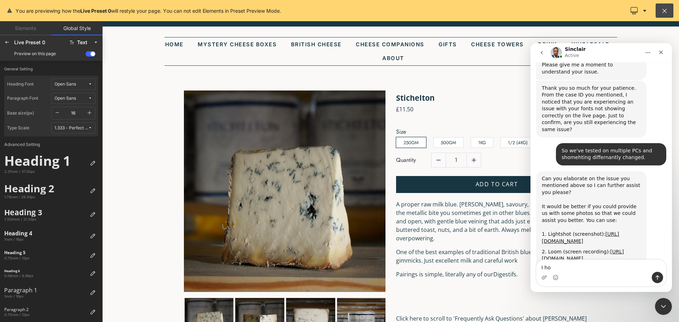
scroll to position [223, 0]
type textarea "I honestly feel a little stuck"
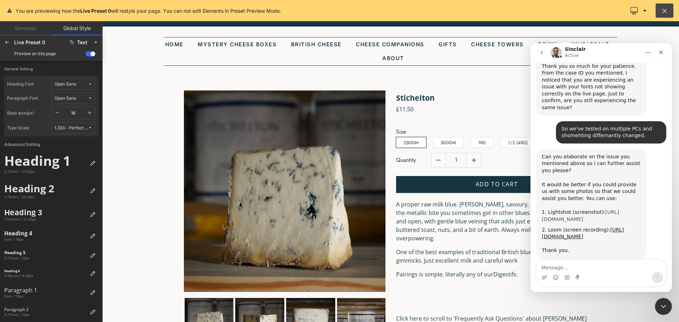
click at [584, 210] on link "[URL][DOMAIN_NAME]" at bounding box center [581, 216] width 78 height 13
click at [666, 13] on div at bounding box center [339, 150] width 679 height 301
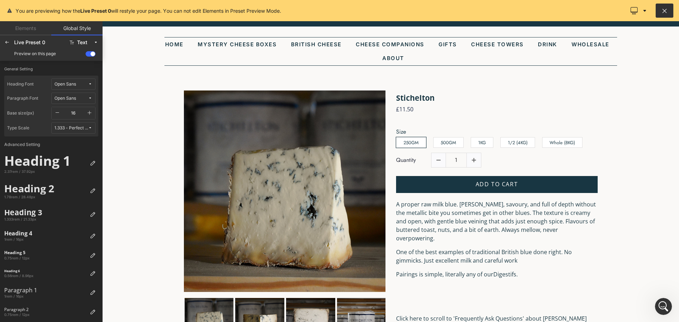
click at [662, 14] on icon at bounding box center [665, 10] width 7 height 7
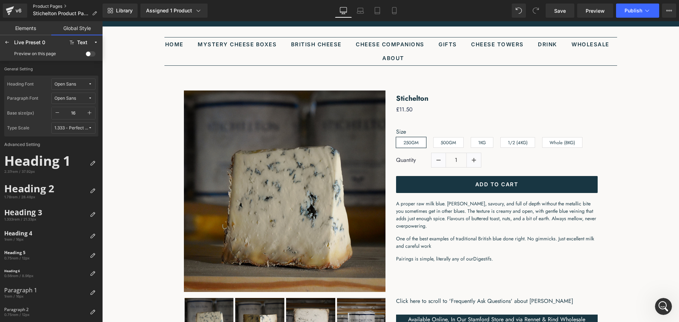
click at [43, 4] on link "Product Pages" at bounding box center [68, 7] width 70 height 6
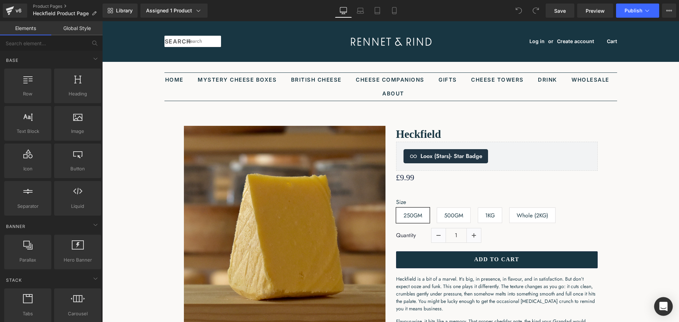
click at [659, 308] on div "Open Intercom Messenger" at bounding box center [664, 307] width 19 height 19
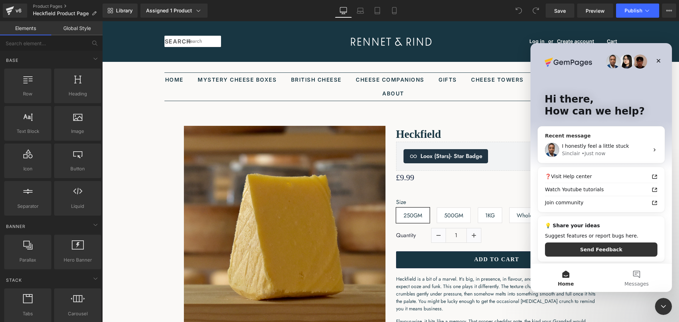
click at [602, 145] on span "I honestly feel a little stuck" at bounding box center [595, 146] width 67 height 6
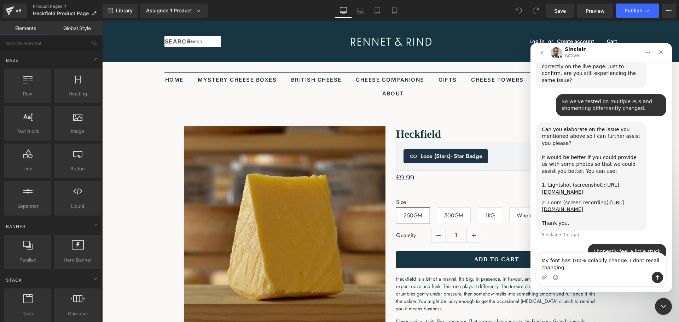
scroll to position [278, 0]
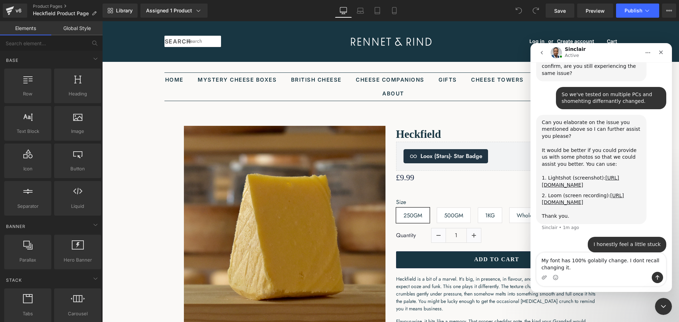
type textarea "My font has 100% golablly change. I dont recall changing it."
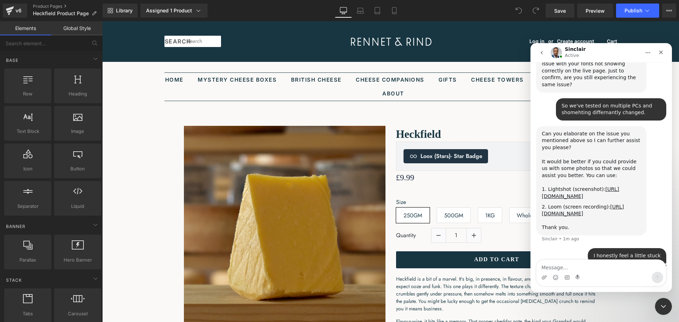
scroll to position [294, 0]
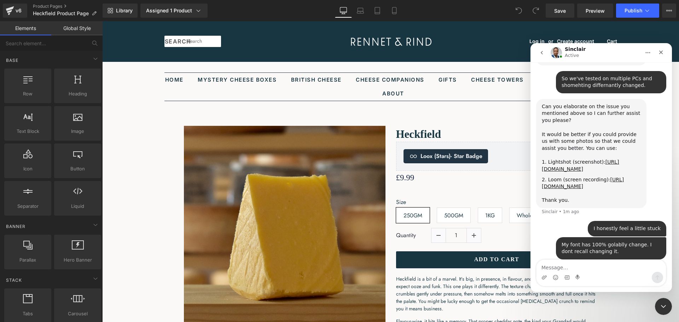
click at [585, 270] on textarea "Message…" at bounding box center [602, 266] width 130 height 12
click at [417, 137] on div at bounding box center [339, 150] width 679 height 301
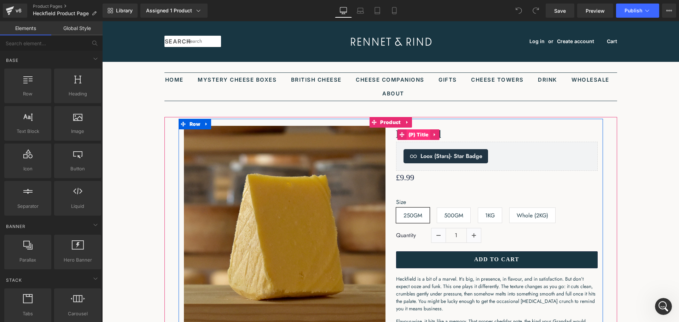
click at [411, 134] on span "(P) Title" at bounding box center [419, 135] width 24 height 11
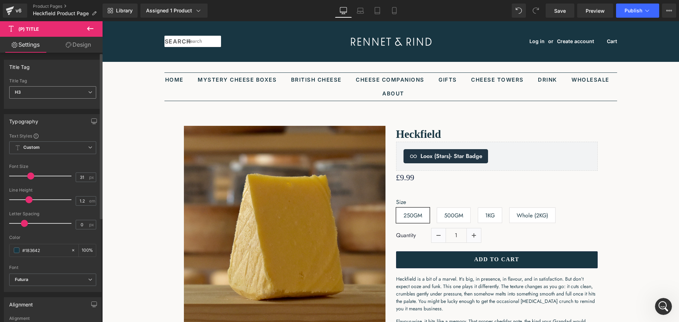
click at [68, 93] on span "H3" at bounding box center [52, 92] width 87 height 12
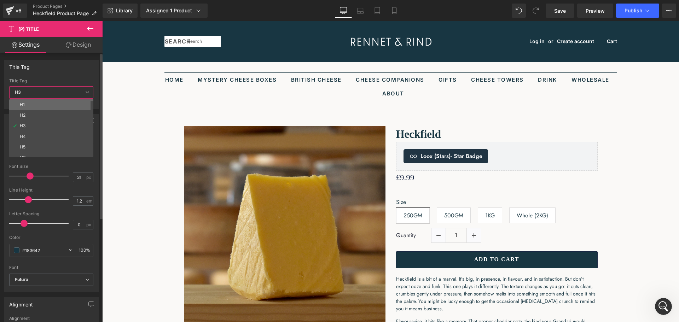
scroll to position [266, 0]
click at [60, 103] on li "H1" at bounding box center [52, 104] width 87 height 11
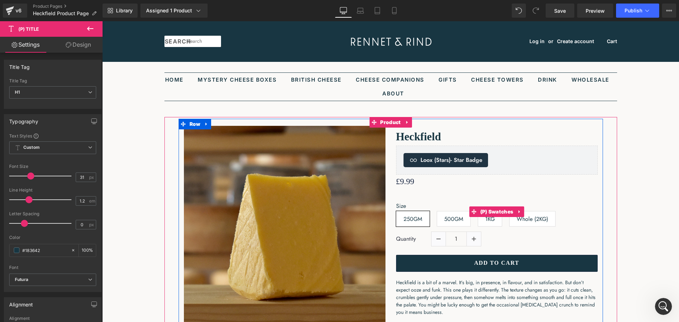
scroll to position [294, 0]
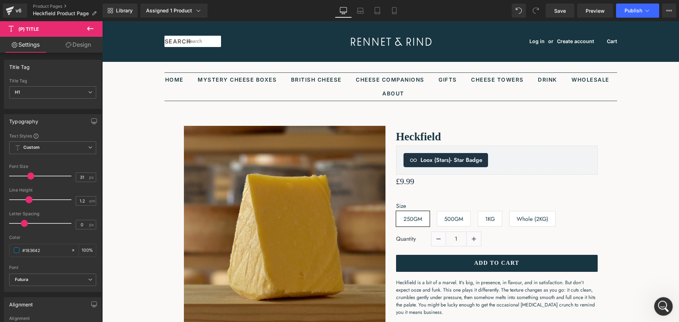
click at [660, 312] on div "Open Intercom Messenger" at bounding box center [662, 305] width 23 height 23
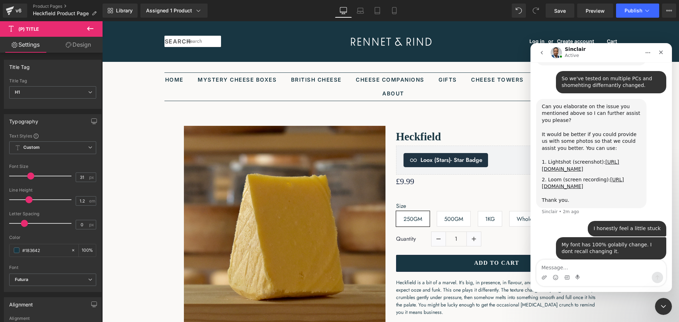
click at [86, 30] on div at bounding box center [339, 150] width 679 height 301
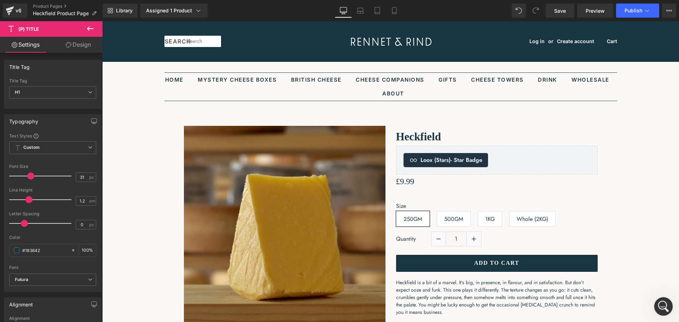
click at [670, 306] on div "Open Intercom Messenger" at bounding box center [662, 305] width 23 height 23
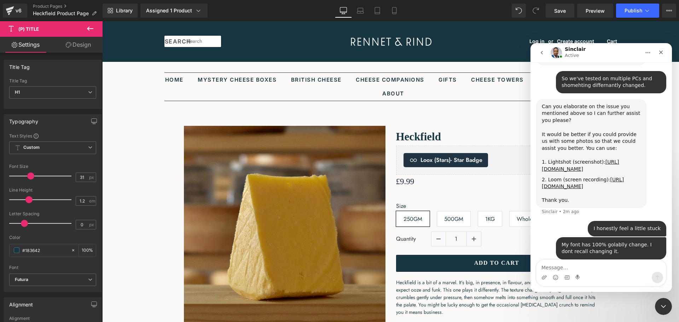
click at [575, 266] on textarea "Message…" at bounding box center [602, 266] width 130 height 12
type textarea "Can you help me put it back?"
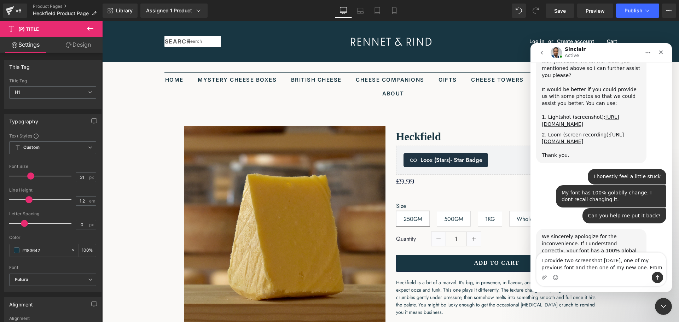
scroll to position [366, 0]
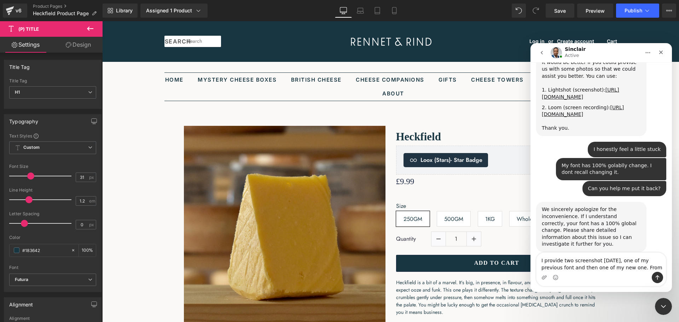
click at [562, 258] on textarea "I provide two screenshot [DATE], one of my previous font and then one of my new…" at bounding box center [602, 262] width 130 height 19
click at [655, 268] on textarea "I provided two screenshot [DATE], one of my previous font and then one of my ne…" at bounding box center [602, 262] width 130 height 19
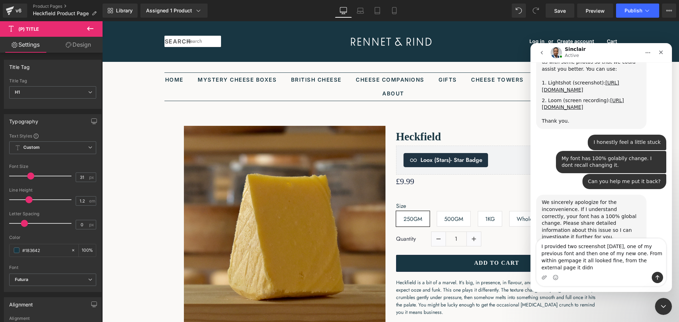
scroll to position [380, 0]
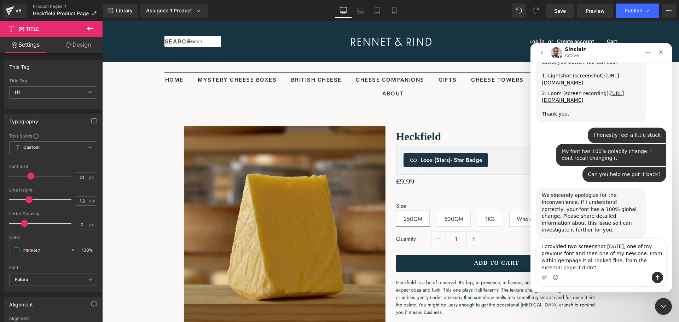
type textarea "I provided two screenshot [DATE], one of my previous font and then one of my ne…"
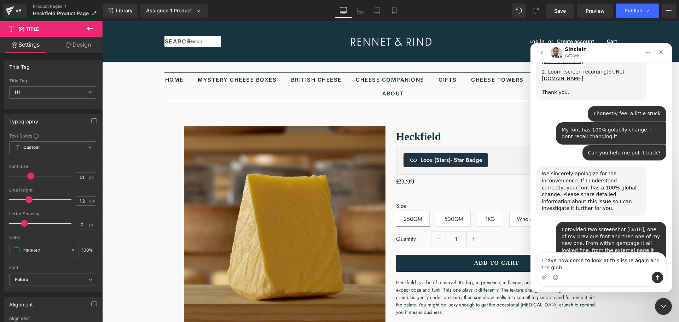
scroll to position [409, 0]
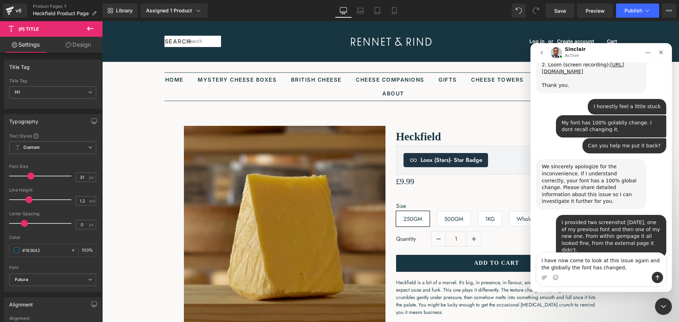
type textarea "I have now come to look at this issue again and the globally the font has chang…"
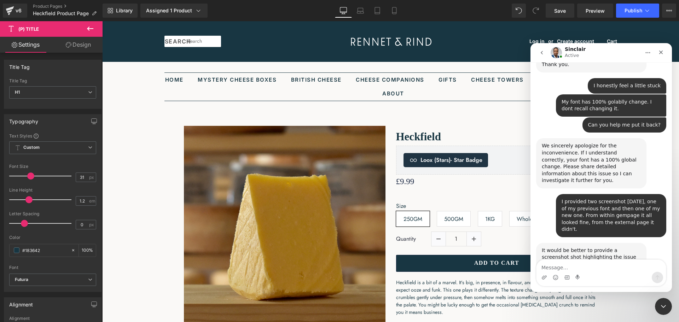
click at [424, 136] on div at bounding box center [339, 150] width 679 height 301
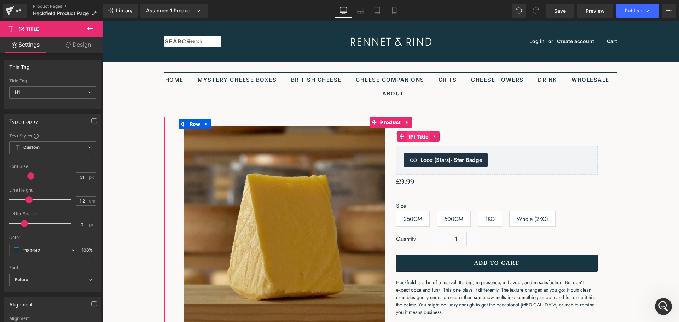
click at [423, 136] on span "(P) Title" at bounding box center [419, 137] width 24 height 11
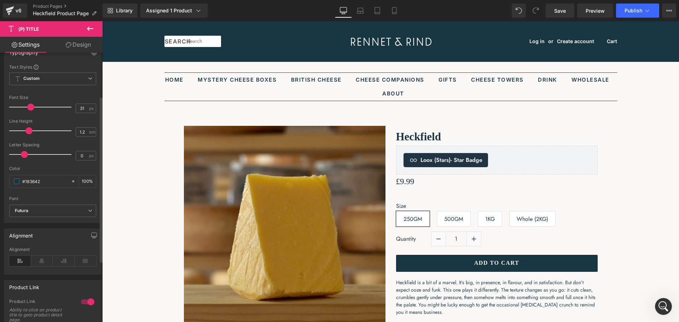
scroll to position [71, 0]
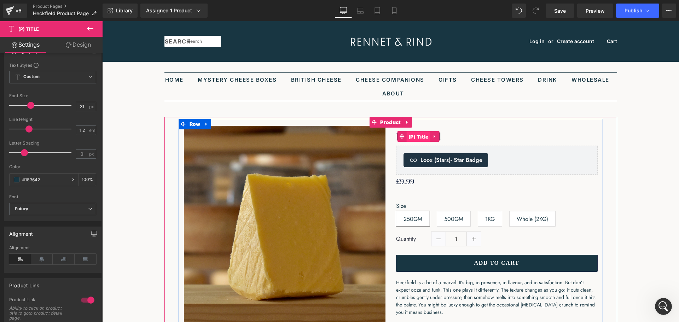
click at [421, 136] on span "(P) Title" at bounding box center [419, 137] width 24 height 11
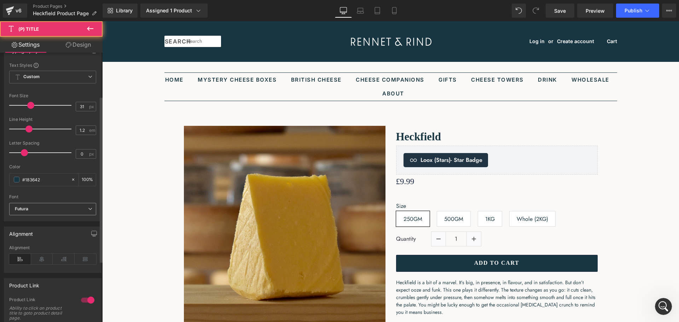
click at [61, 205] on span "Futura" at bounding box center [52, 209] width 87 height 12
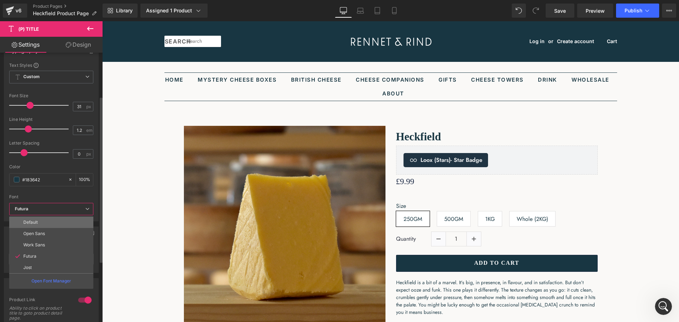
click at [51, 224] on li "Default" at bounding box center [51, 222] width 84 height 11
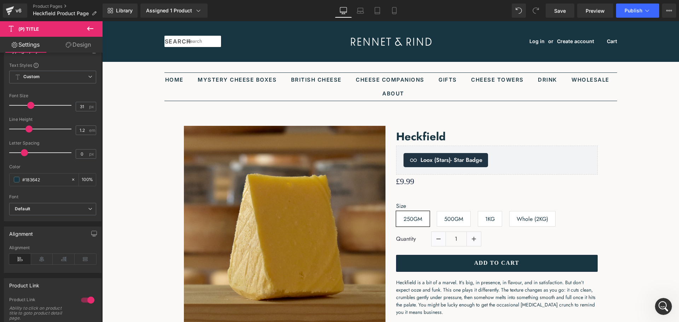
click at [88, 28] on icon at bounding box center [90, 29] width 6 height 4
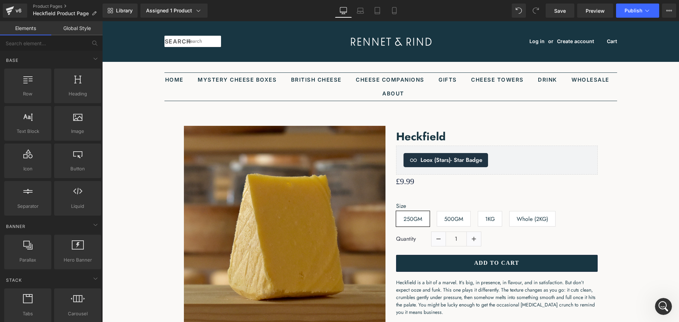
click at [71, 32] on link "Global Style" at bounding box center [76, 28] width 51 height 14
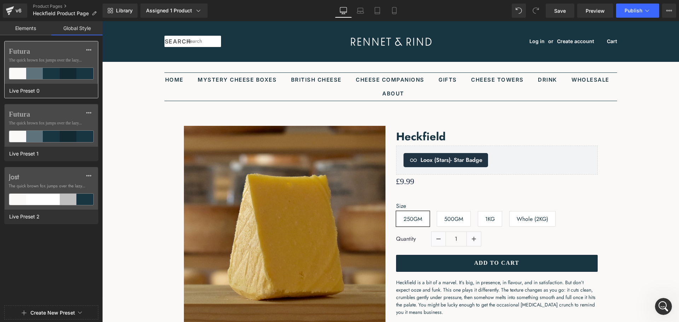
click at [47, 57] on div "Futura The quick brown fox jumps over the lazy..." at bounding box center [51, 62] width 93 height 42
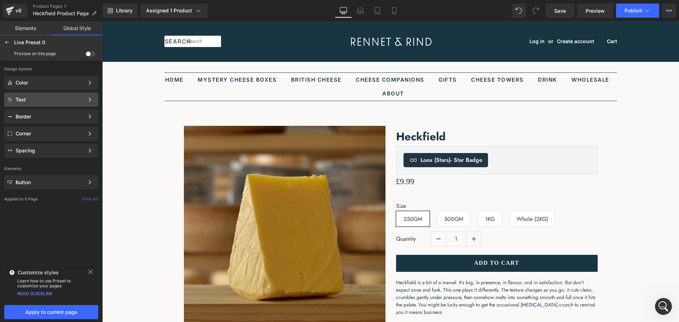
click at [51, 96] on div "Text Color Style Define a color palette and apply it to your pages 1 of 3 Next" at bounding box center [51, 100] width 94 height 14
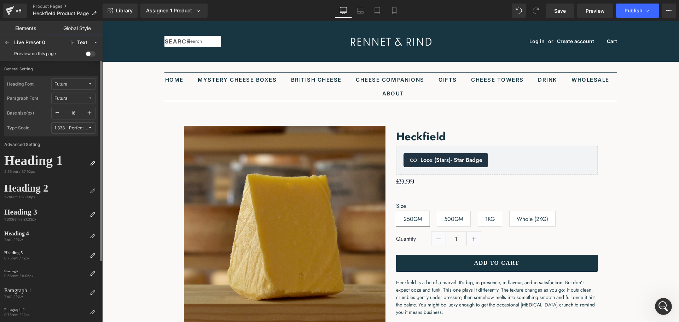
click at [81, 87] on span "Futura" at bounding box center [71, 84] width 34 height 5
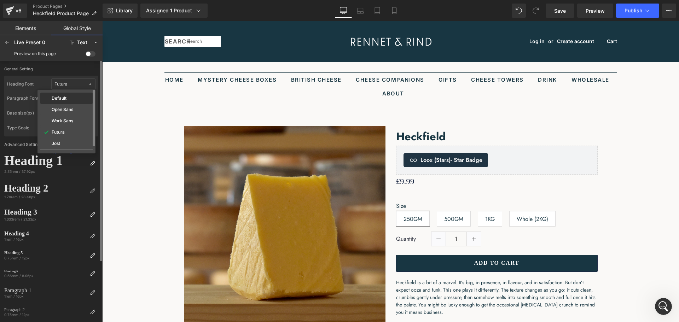
click at [69, 98] on div "Default" at bounding box center [67, 99] width 50 height 6
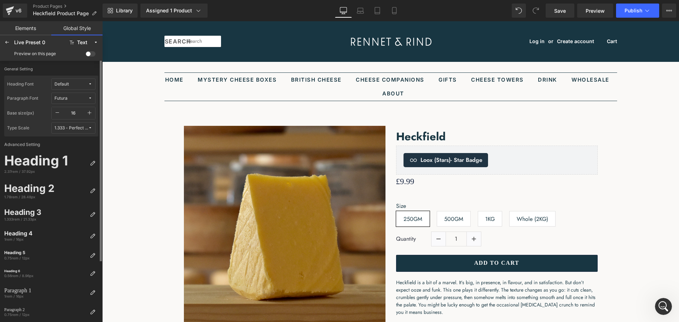
click at [83, 96] on span "Futura" at bounding box center [71, 98] width 34 height 5
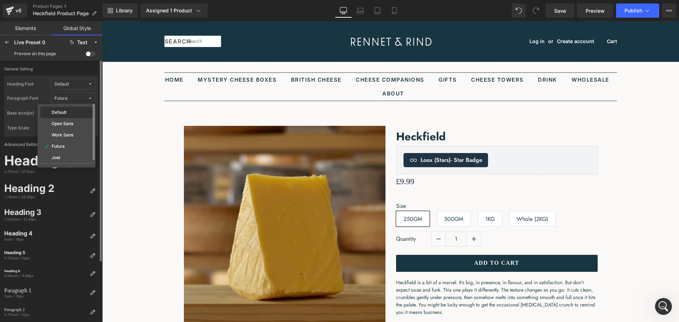
click at [73, 111] on div "Default" at bounding box center [67, 113] width 50 height 6
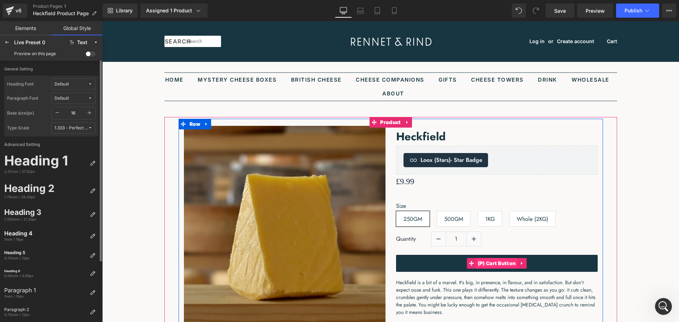
click at [496, 262] on span "(P) Cart Button" at bounding box center [497, 263] width 42 height 11
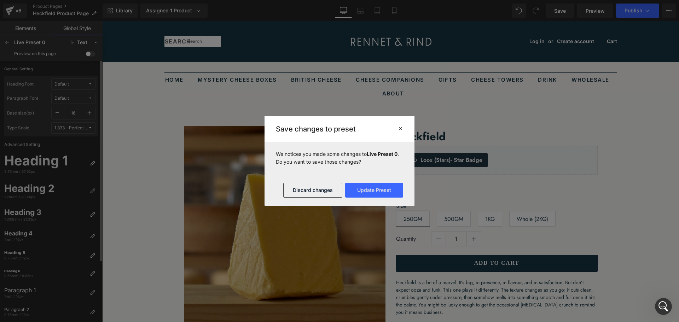
click at [402, 127] on icon at bounding box center [400, 129] width 5 height 6
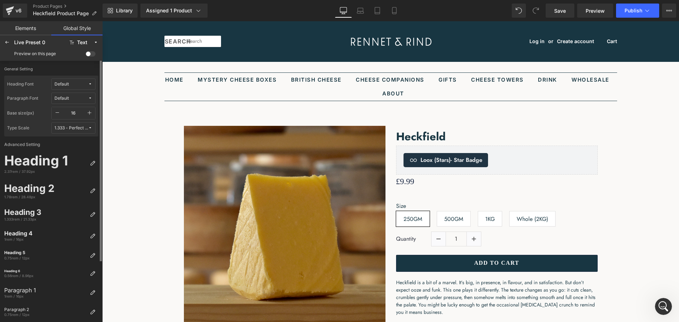
click at [90, 52] on span at bounding box center [91, 53] width 10 height 5
click at [86, 55] on input "checkbox" at bounding box center [86, 55] width 0 height 0
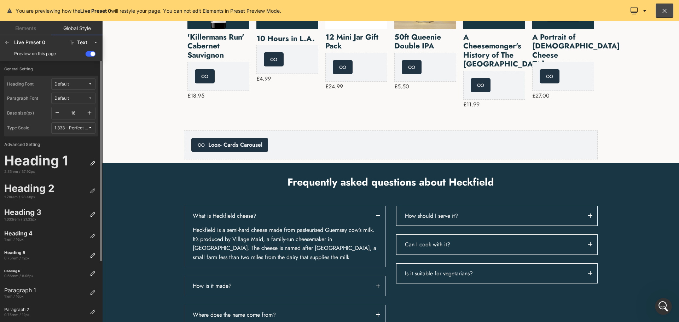
scroll to position [743, 0]
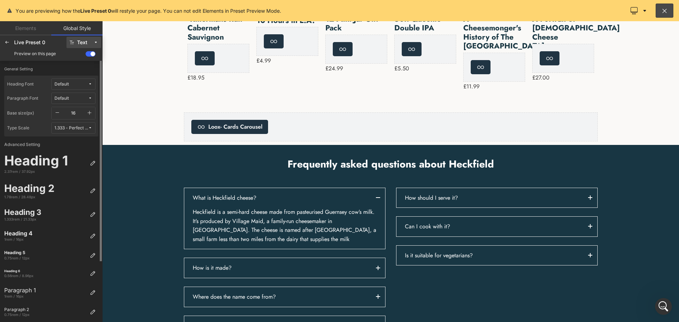
click at [88, 42] on span "Text" at bounding box center [83, 42] width 13 height 5
click at [80, 66] on label "Text" at bounding box center [78, 67] width 9 height 5
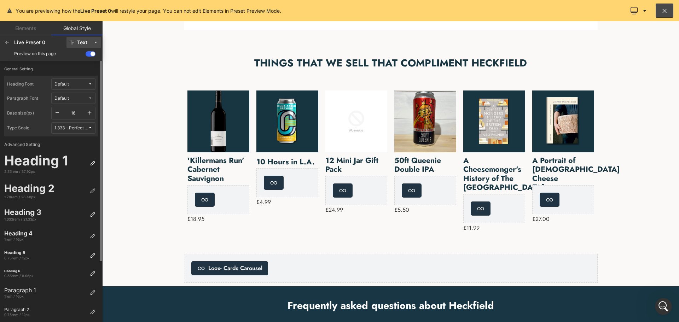
scroll to position [460, 0]
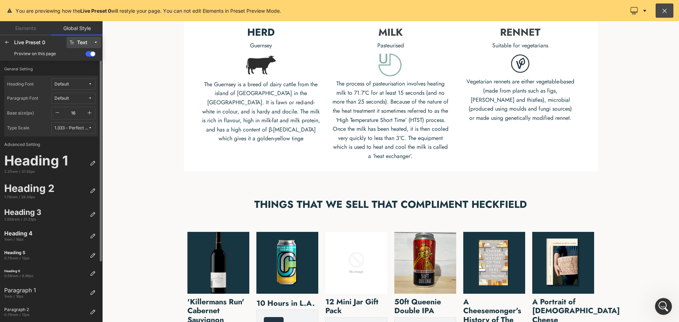
click at [88, 126] on button "1.333 - Perfect Fourth" at bounding box center [73, 127] width 44 height 11
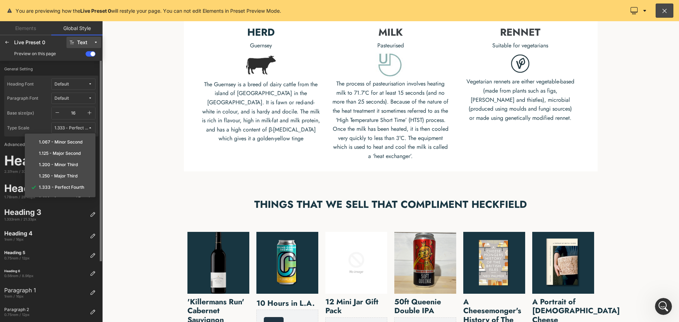
click at [88, 126] on button "1.333 - Perfect Fourth" at bounding box center [73, 127] width 44 height 11
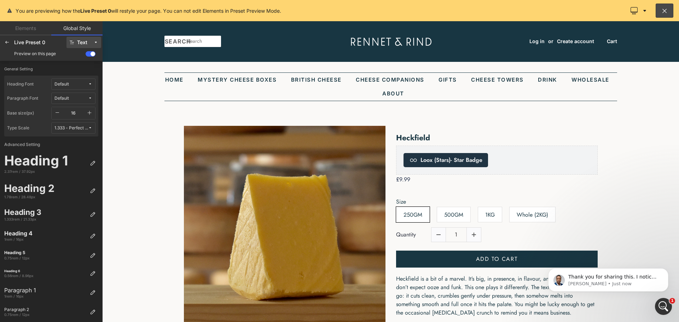
scroll to position [510, 0]
click at [620, 275] on span "Thank you for sharing this. I noticed that our collaborator access to your stor…" at bounding box center [614, 312] width 91 height 76
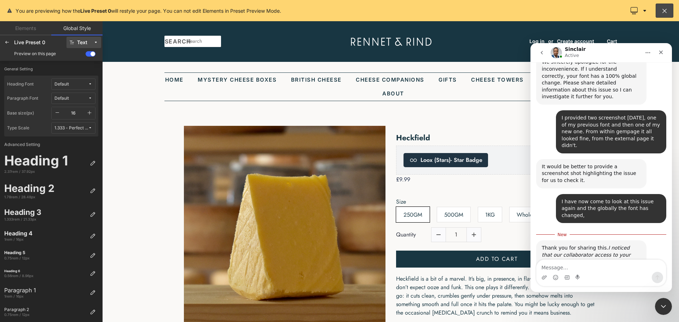
scroll to position [521, 0]
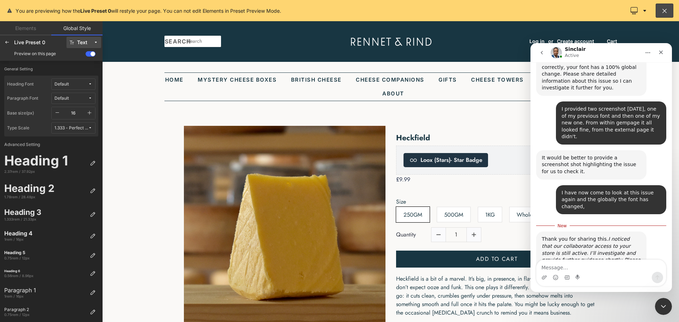
click at [603, 275] on div "Intercom messenger" at bounding box center [602, 277] width 130 height 11
click at [602, 272] on textarea "Message…" at bounding box center [602, 266] width 130 height 12
type textarea "Thanks"
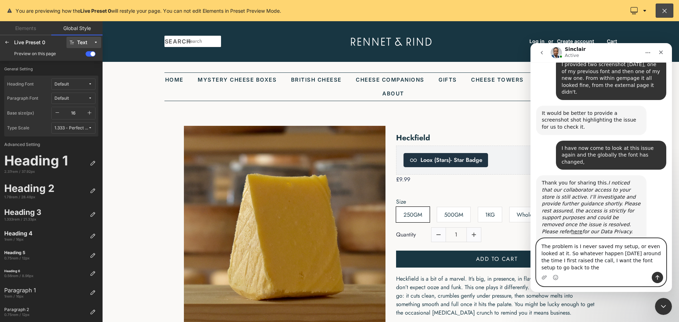
scroll to position [573, 0]
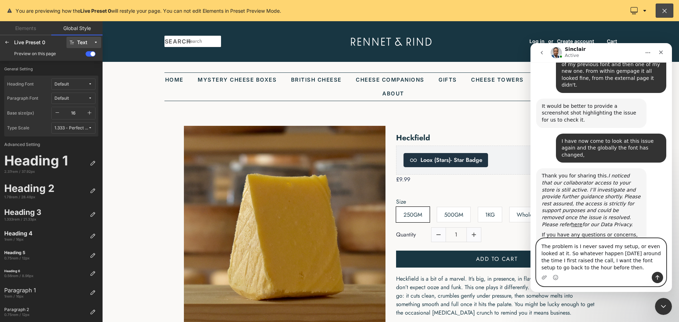
type textarea "The problem is I never saved my setup, or even looked at it. So whatever happen…"
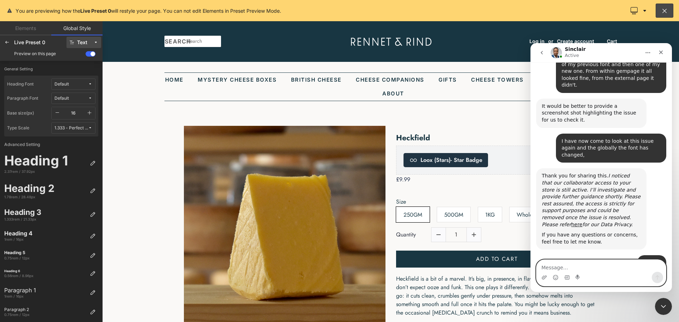
scroll to position [601, 0]
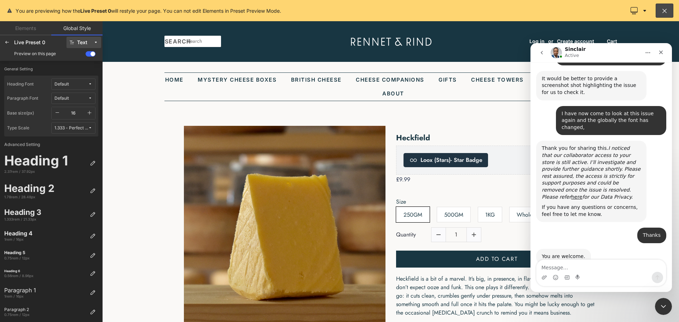
click at [451, 291] on div at bounding box center [339, 150] width 679 height 301
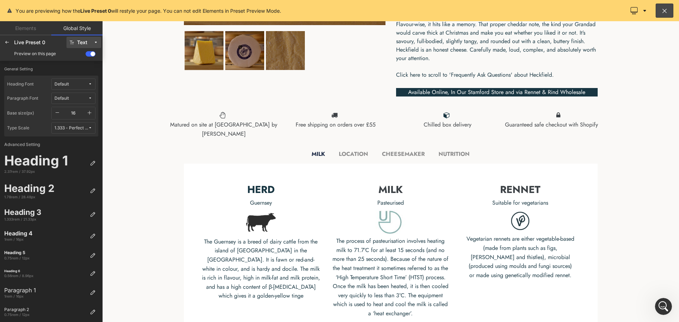
scroll to position [319, 0]
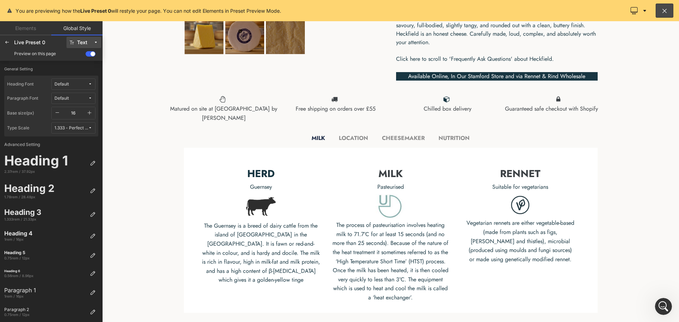
click at [348, 137] on div at bounding box center [390, 171] width 577 height 301
click at [666, 11] on icon at bounding box center [665, 10] width 7 height 7
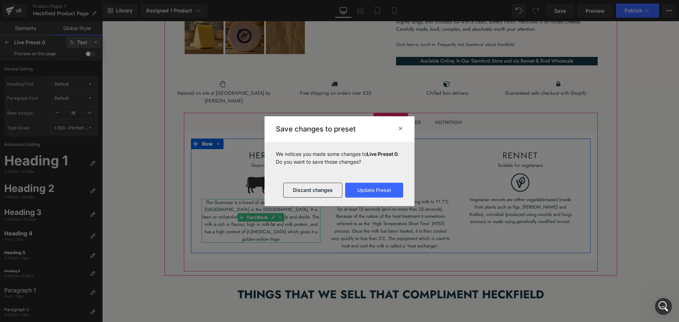
drag, startPoint x: 279, startPoint y: 211, endPoint x: 382, endPoint y: 232, distance: 104.8
click at [279, 211] on p "The Guernsey is a breed of dairy cattle from the island of [GEOGRAPHIC_DATA] in…" at bounding box center [261, 221] width 119 height 44
click at [325, 193] on button "Discard changes" at bounding box center [312, 190] width 59 height 15
